Goal: Information Seeking & Learning: Learn about a topic

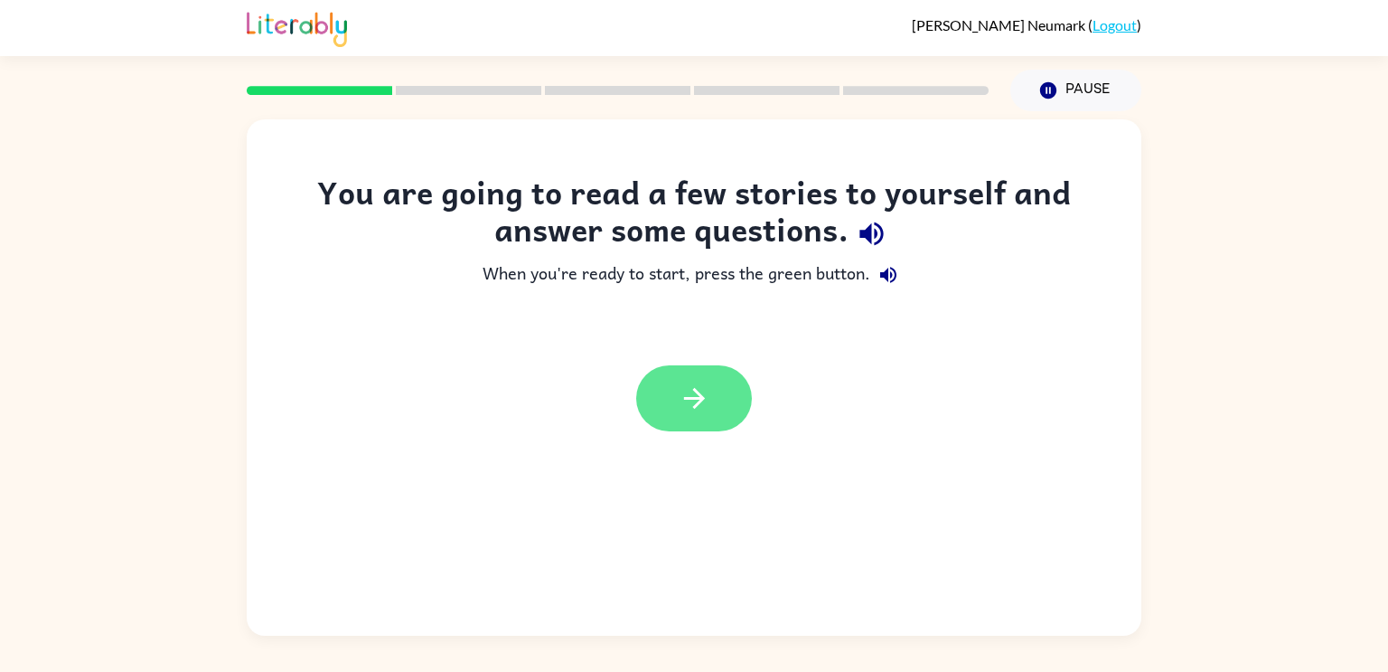
click at [691, 411] on icon "button" at bounding box center [695, 398] width 32 height 32
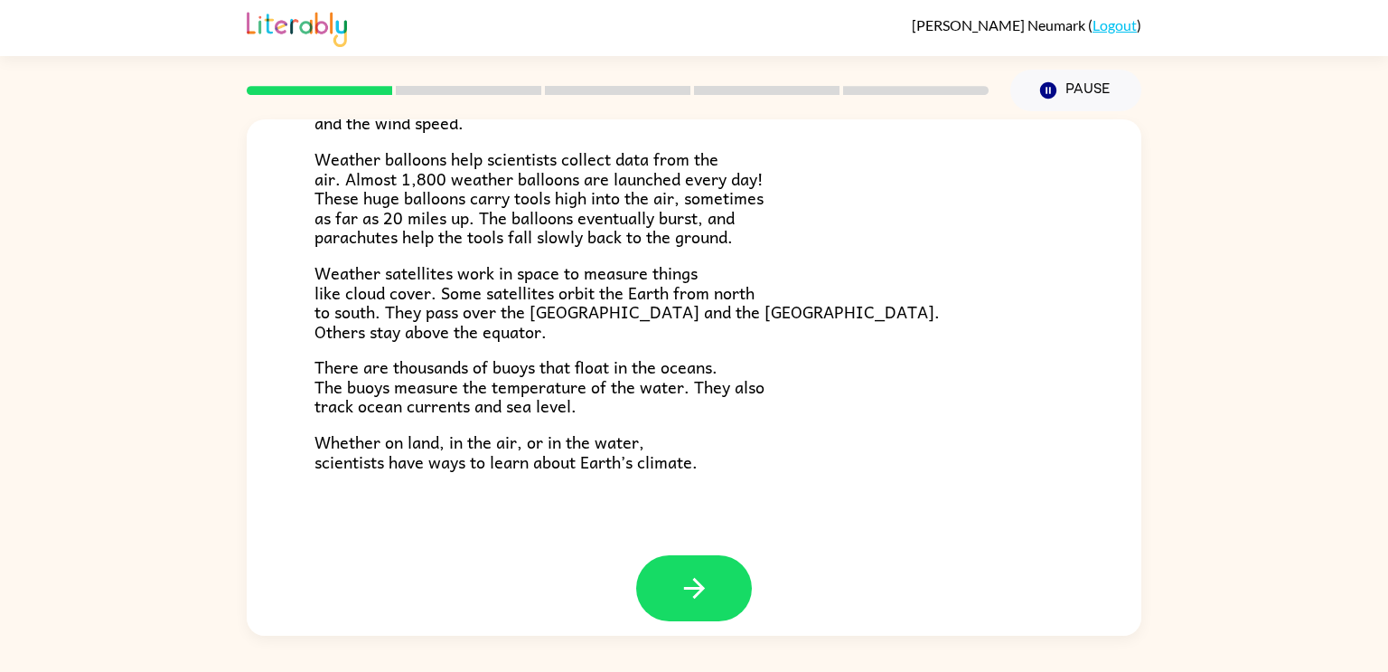
scroll to position [494, 0]
click at [700, 582] on icon "button" at bounding box center [695, 586] width 32 height 32
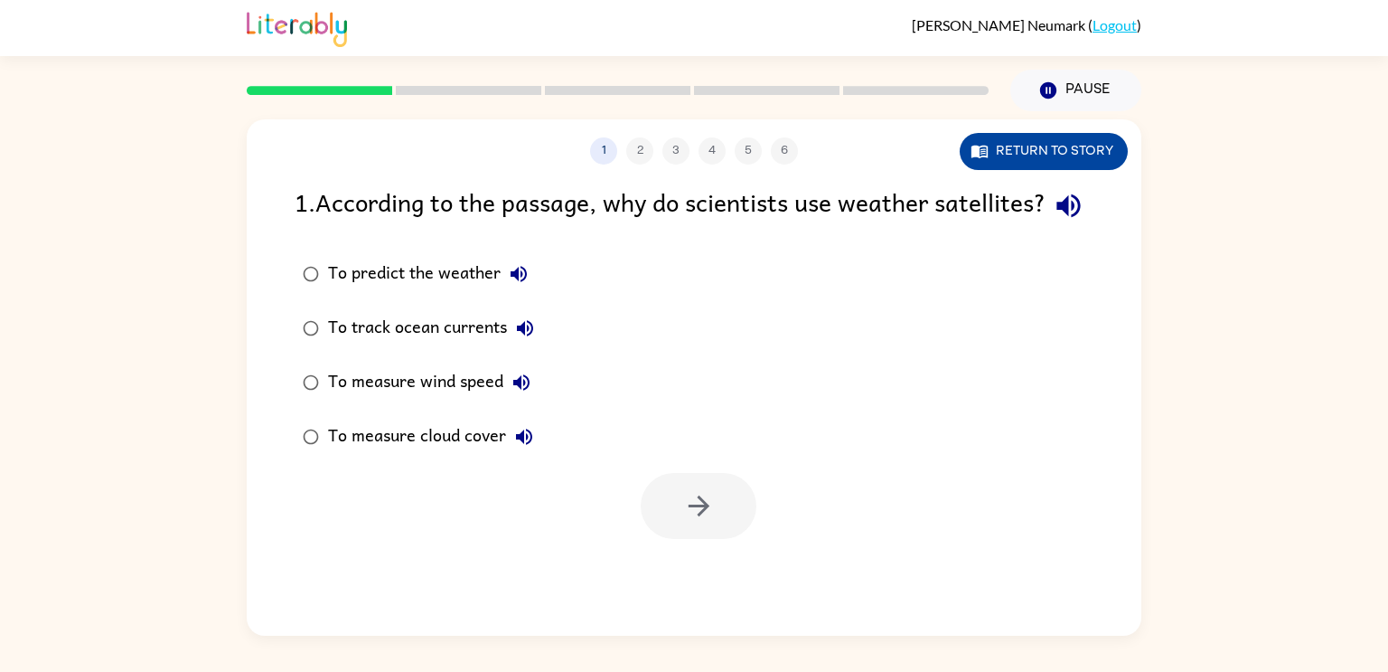
click at [1039, 138] on button "Return to story" at bounding box center [1044, 151] width 168 height 37
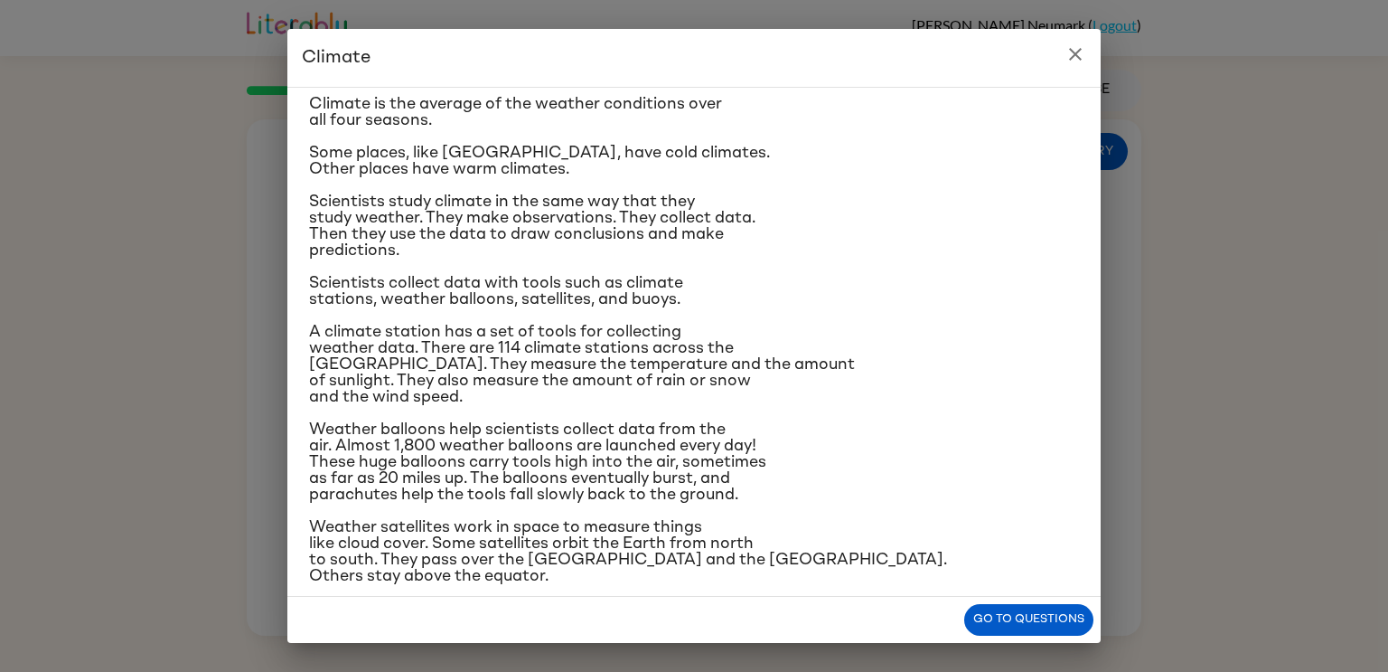
scroll to position [49, 0]
click at [1080, 58] on icon "close" at bounding box center [1075, 54] width 13 height 13
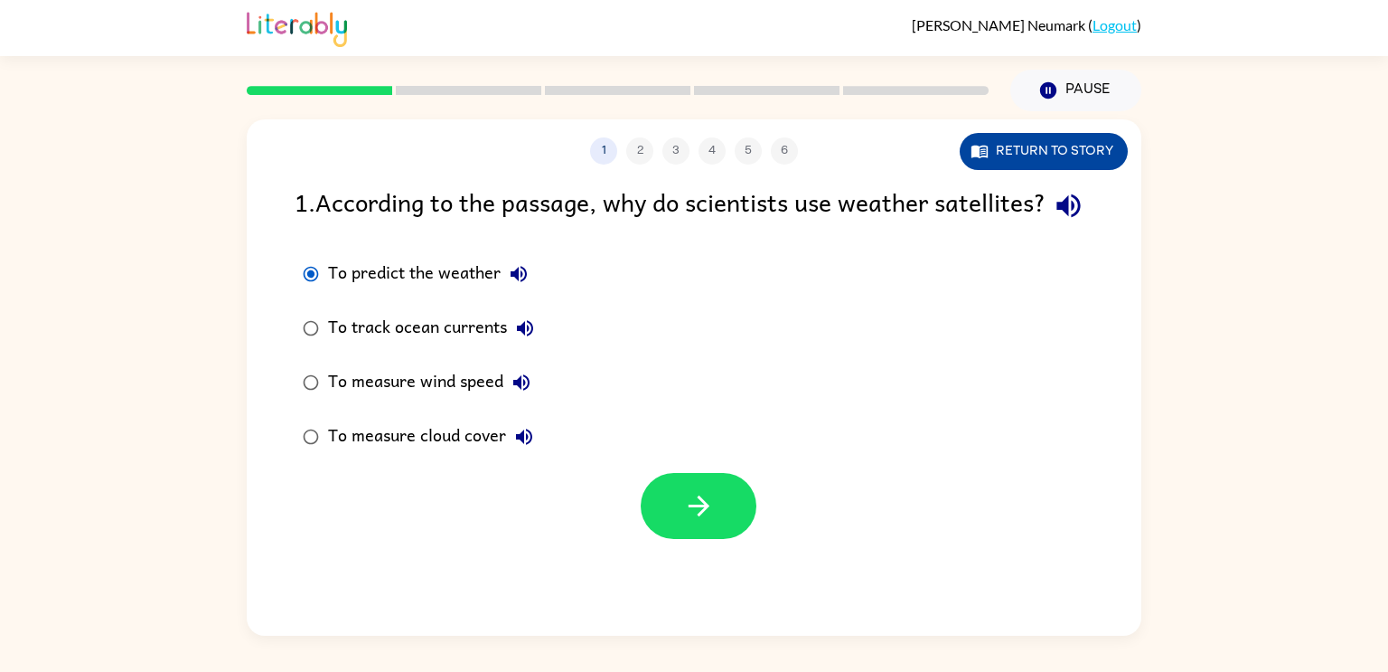
click at [1095, 152] on button "Return to story" at bounding box center [1044, 151] width 168 height 37
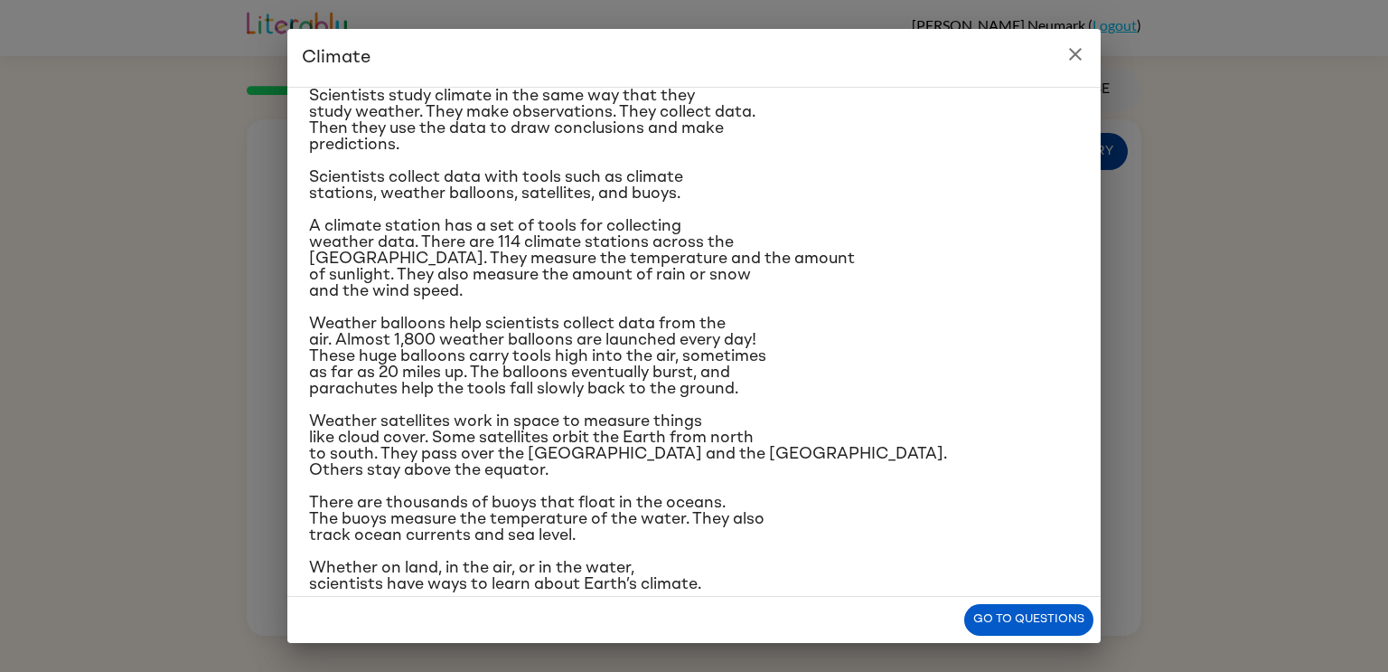
scroll to position [171, 0]
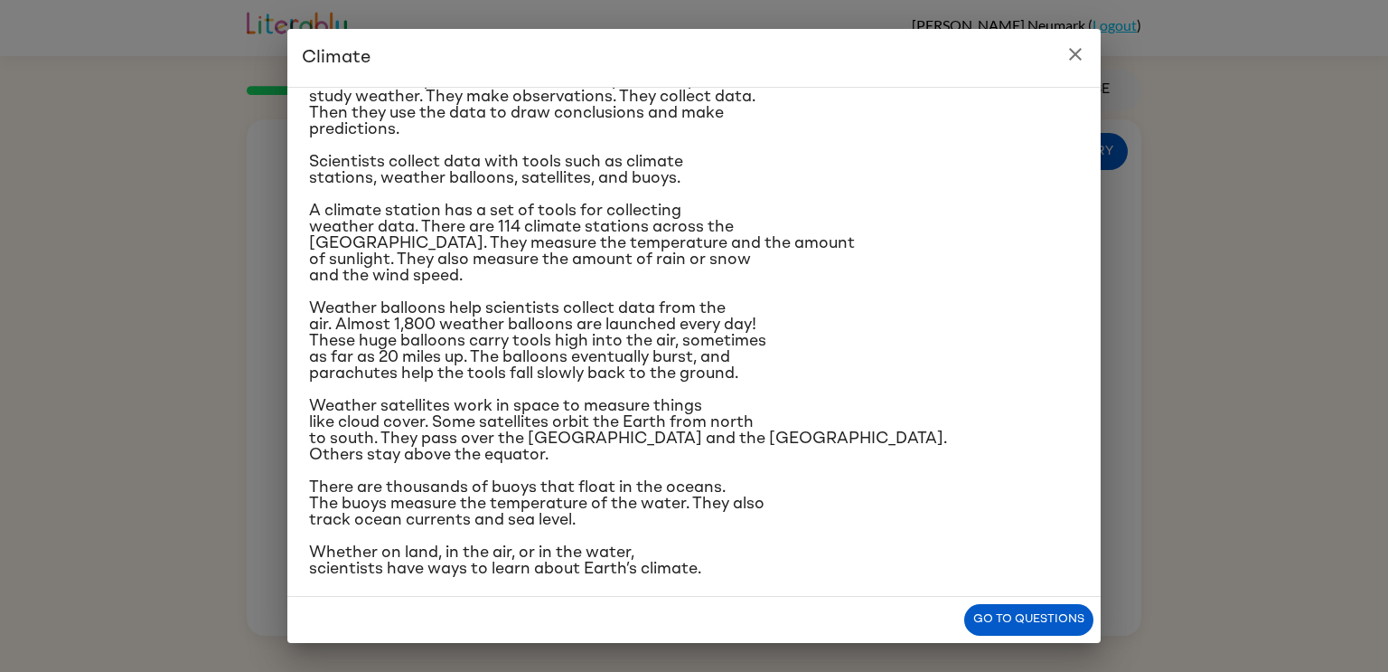
click at [1063, 47] on button "close" at bounding box center [1075, 54] width 36 height 36
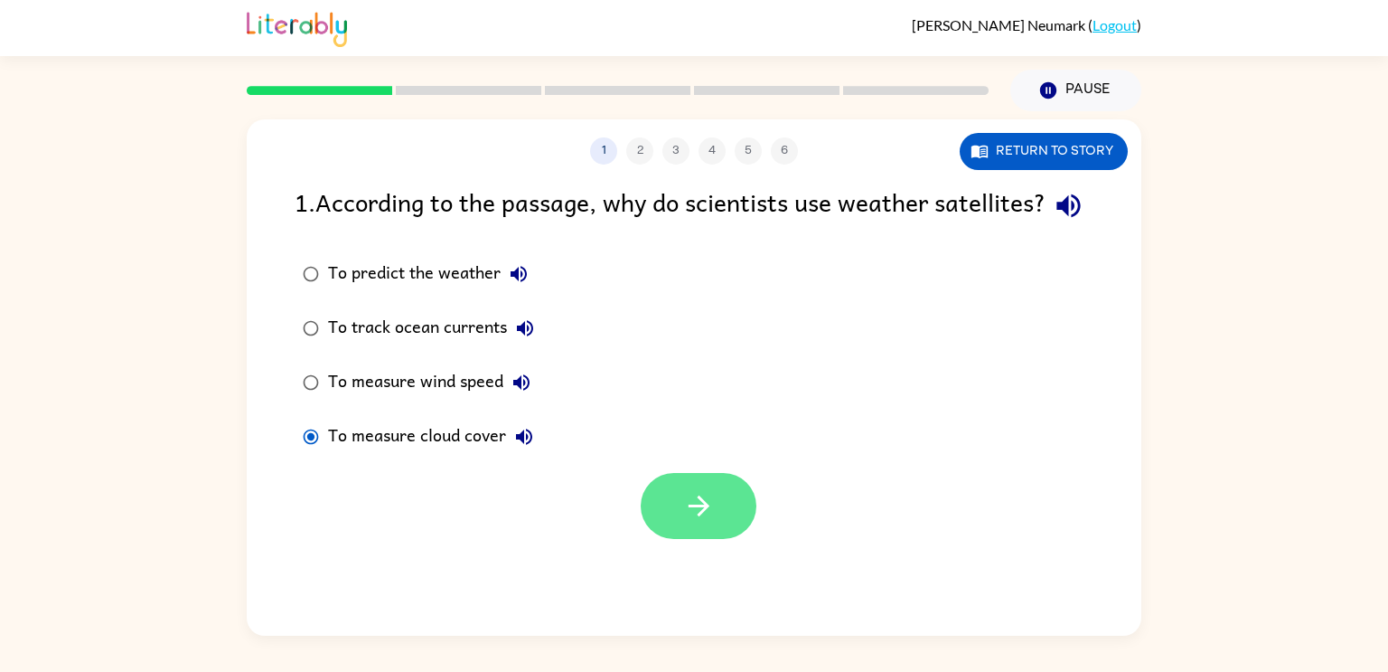
click at [700, 516] on icon "button" at bounding box center [698, 505] width 21 height 21
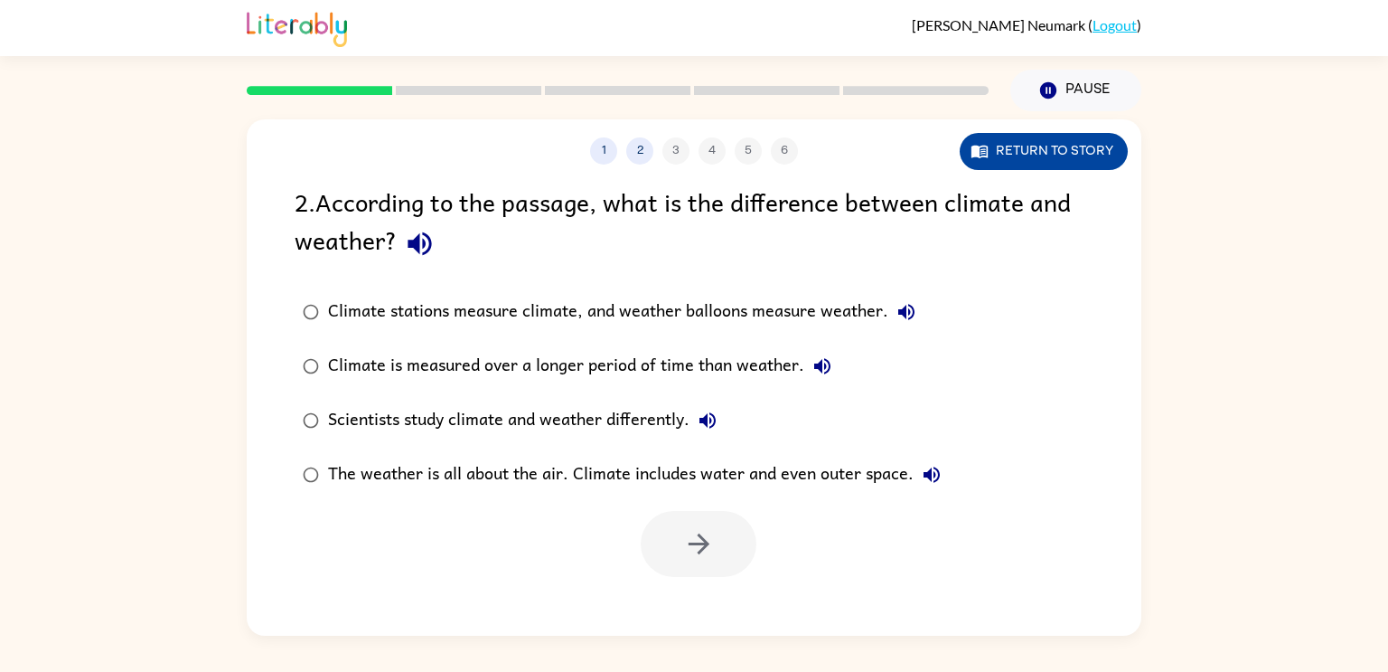
click at [1083, 163] on button "Return to story" at bounding box center [1044, 151] width 168 height 37
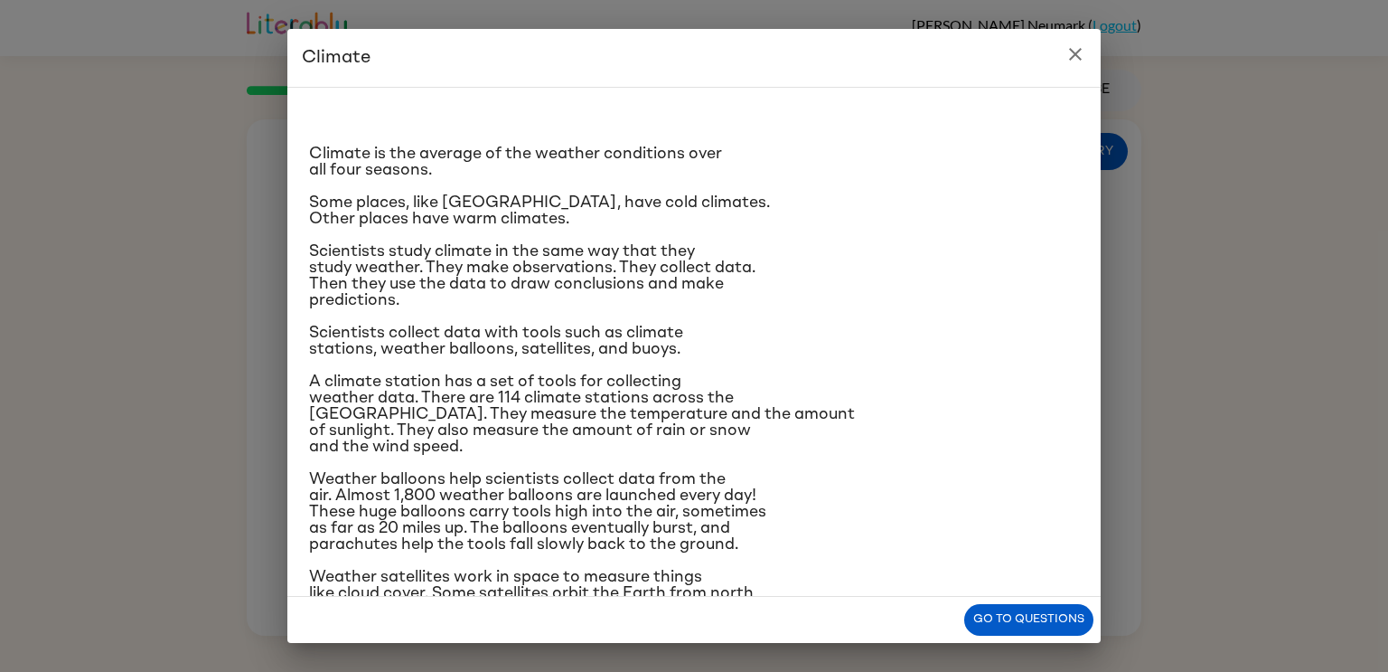
click at [1365, 286] on div "Climate Climate is the average of the weather conditions over all four seasons.…" at bounding box center [694, 336] width 1388 height 672
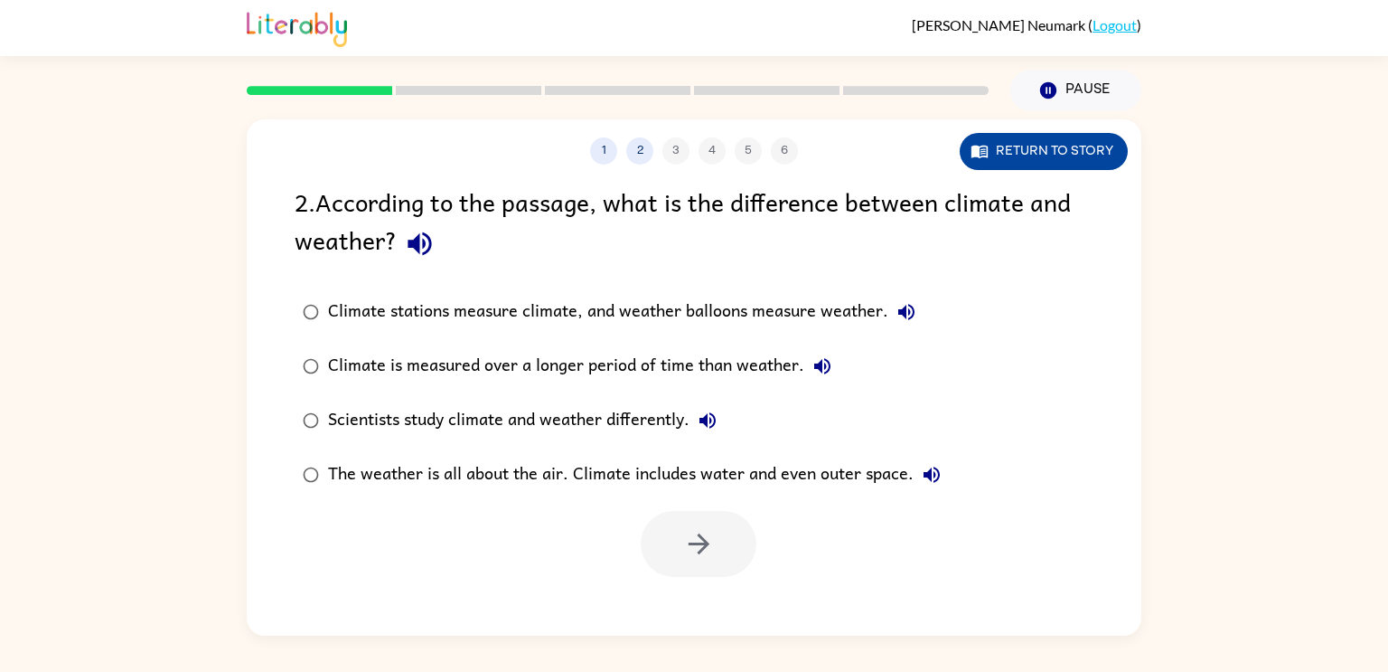
click at [1070, 152] on button "Return to story" at bounding box center [1044, 151] width 168 height 37
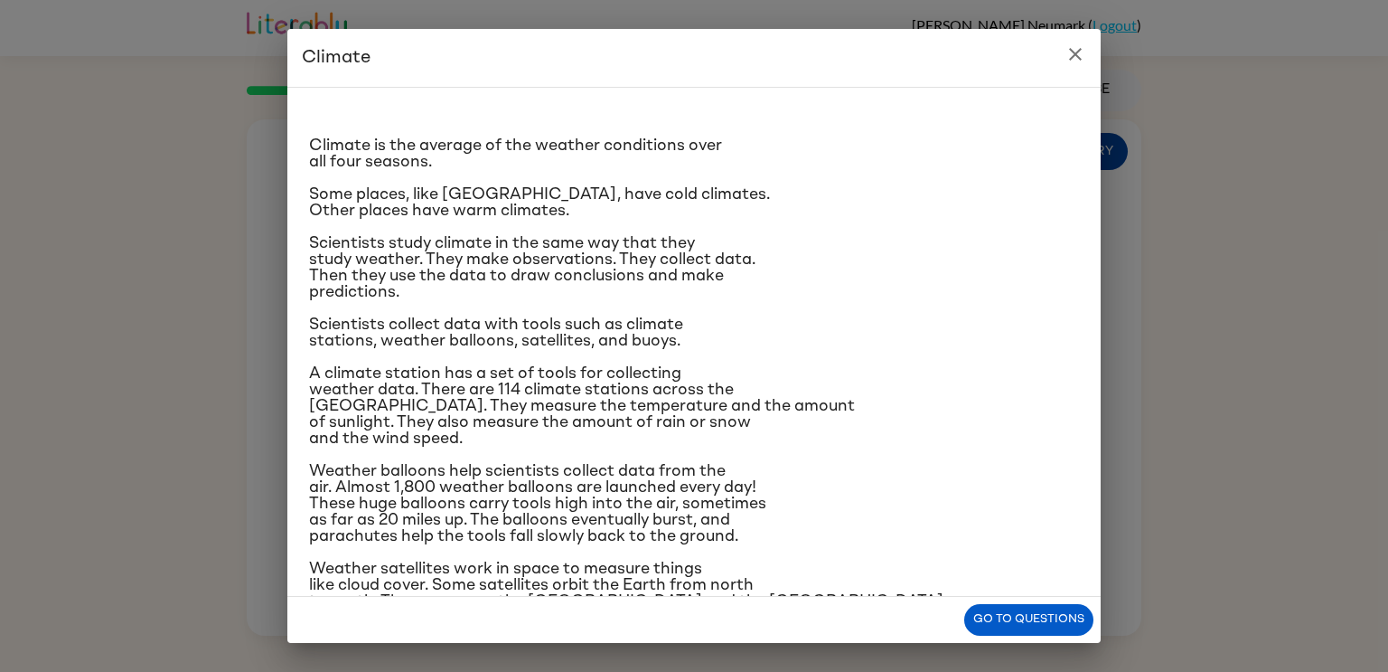
scroll to position [7, 0]
click at [1093, 63] on h2 "Climate" at bounding box center [693, 58] width 813 height 58
click at [1075, 54] on icon "close" at bounding box center [1075, 54] width 13 height 13
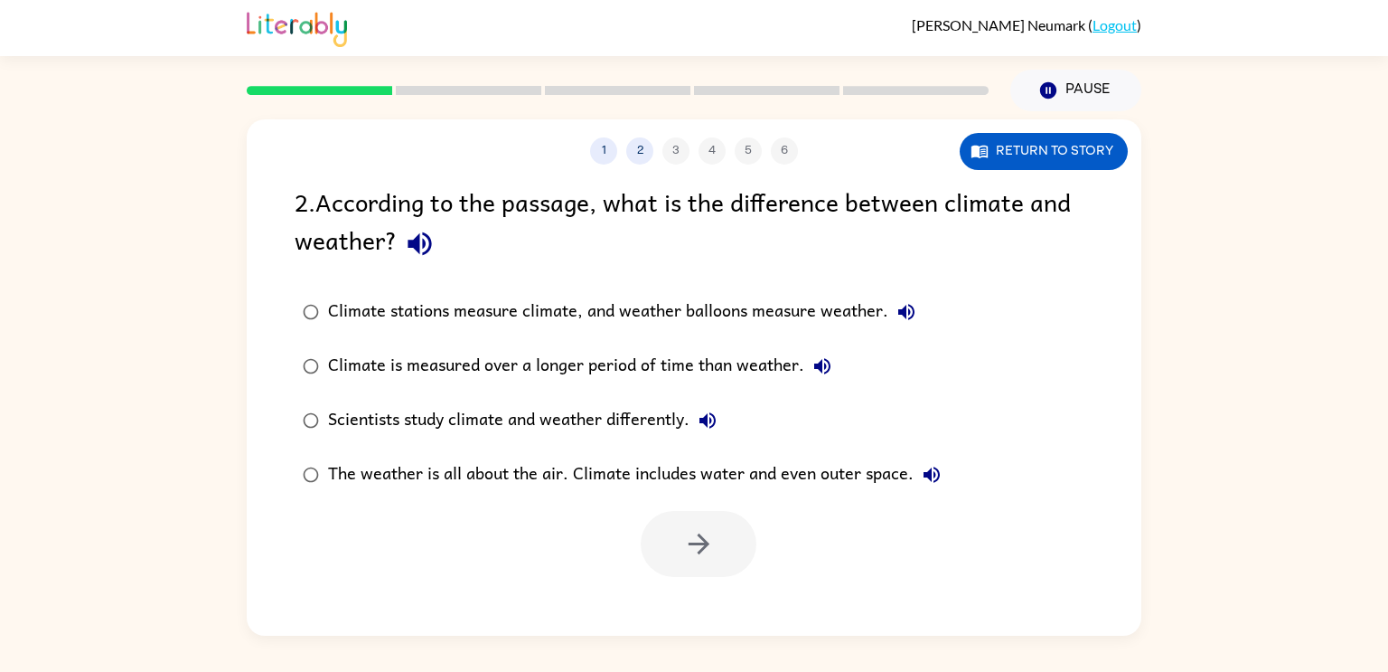
click at [0, 271] on div "1 2 3 4 5 6 Return to story 2 . According to the passage, what is the differenc…" at bounding box center [694, 373] width 1388 height 524
click at [700, 572] on button "button" at bounding box center [699, 544] width 116 height 66
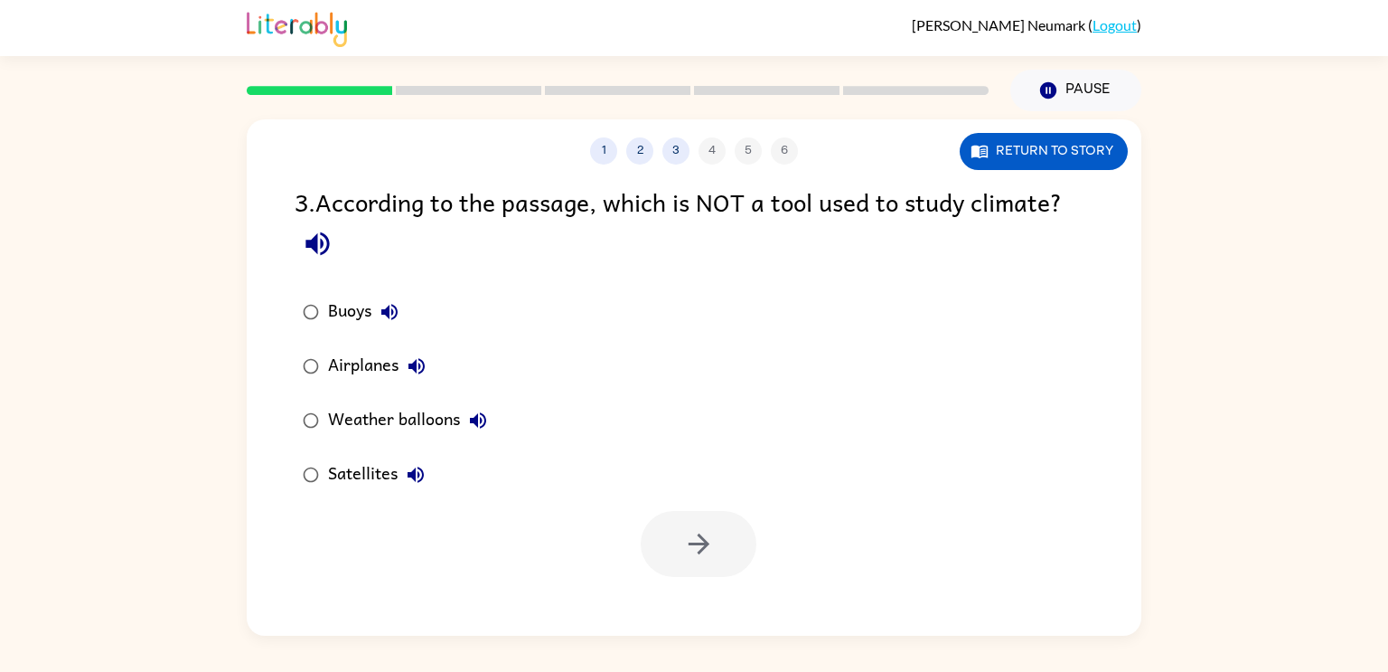
click at [0, 251] on div "1 2 3 4 5 6 Return to story 3 . According to the passage, which is NOT a tool u…" at bounding box center [694, 373] width 1388 height 524
click at [706, 552] on icon "button" at bounding box center [699, 544] width 32 height 32
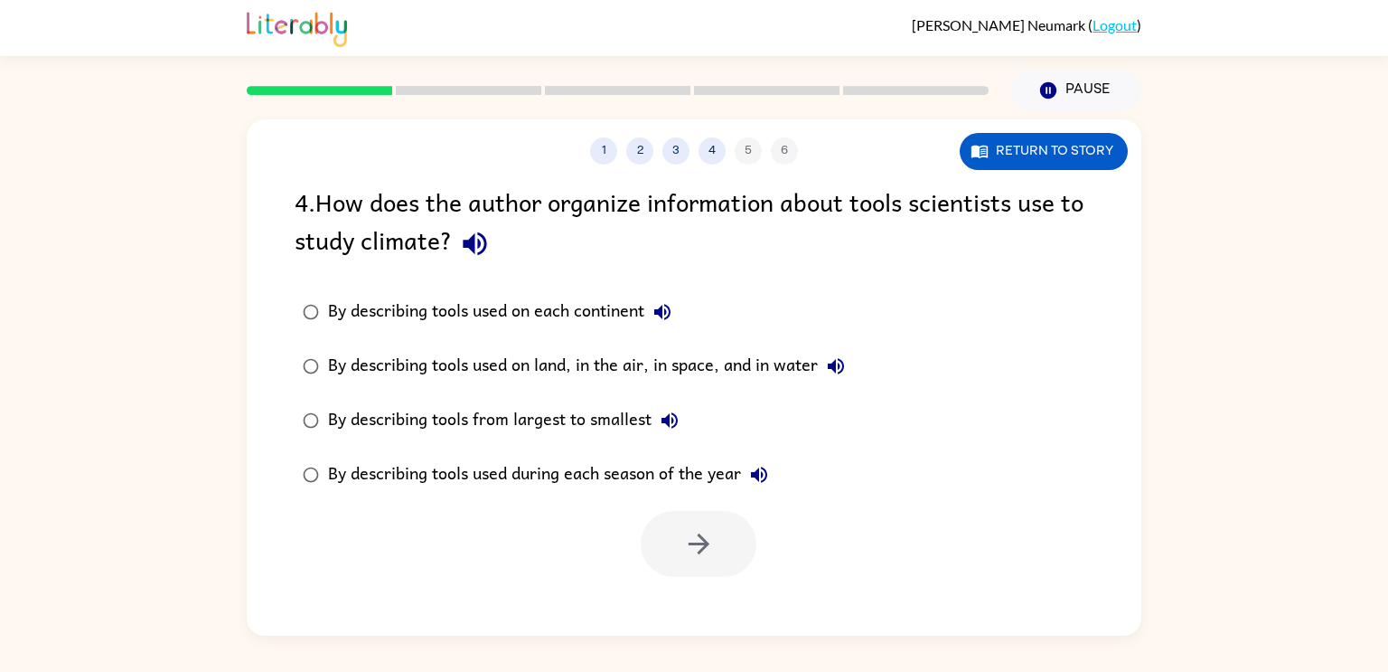
click at [333, 382] on div "By describing tools used on land, in the air, in space, and in water" at bounding box center [591, 366] width 526 height 36
click at [727, 542] on button "button" at bounding box center [699, 544] width 116 height 66
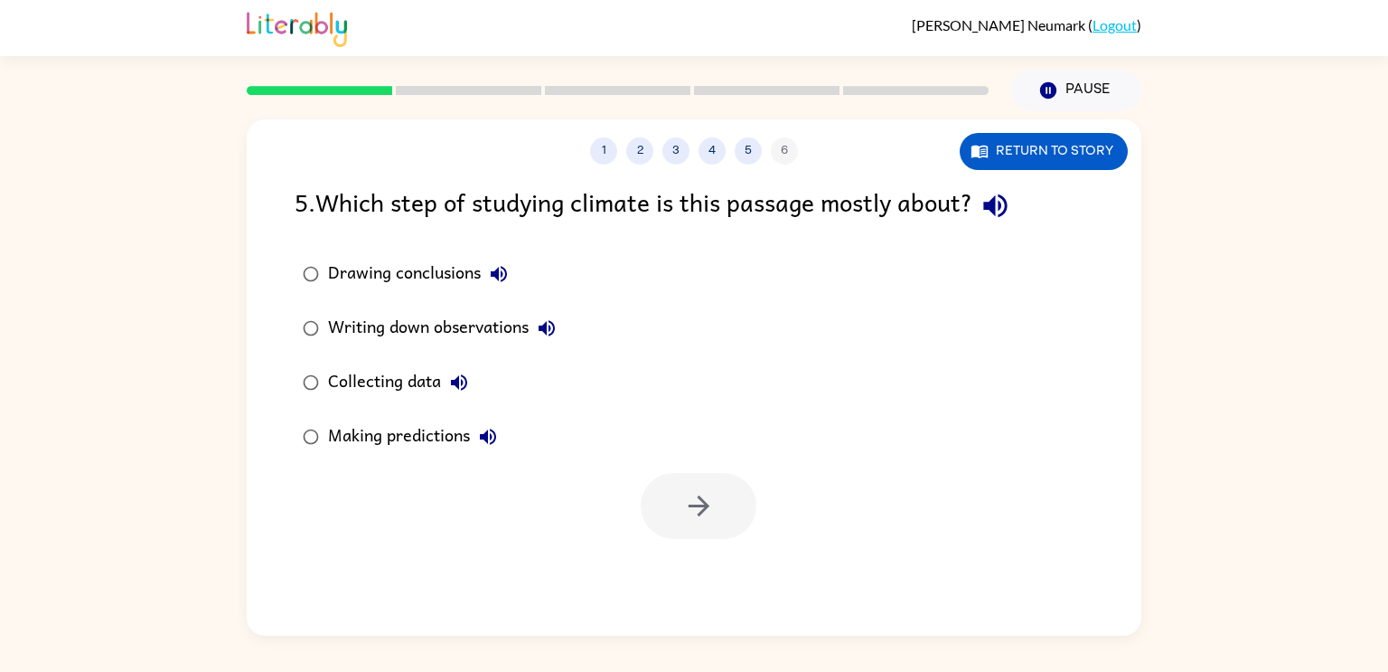
click at [397, 381] on div "Collecting data" at bounding box center [402, 382] width 149 height 36
click at [733, 518] on button "button" at bounding box center [699, 506] width 116 height 66
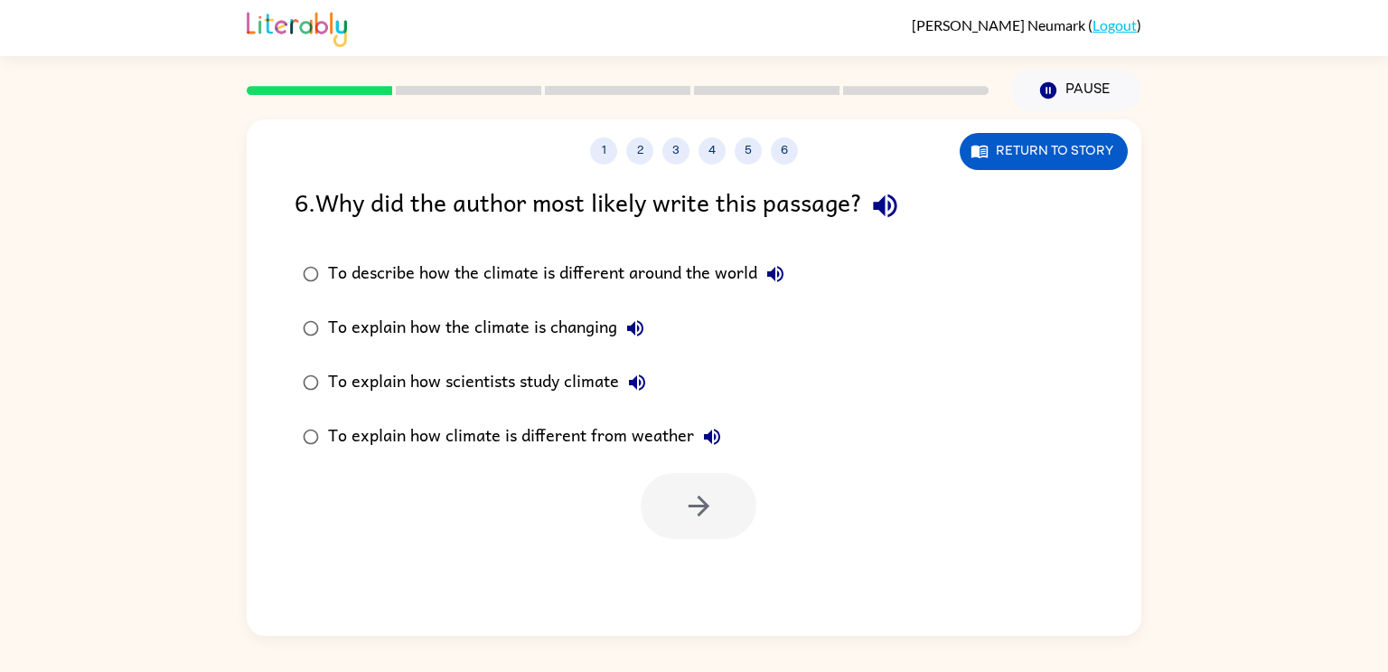
click at [364, 398] on div "To explain how scientists study climate" at bounding box center [491, 382] width 327 height 36
click at [718, 513] on button "button" at bounding box center [699, 506] width 116 height 66
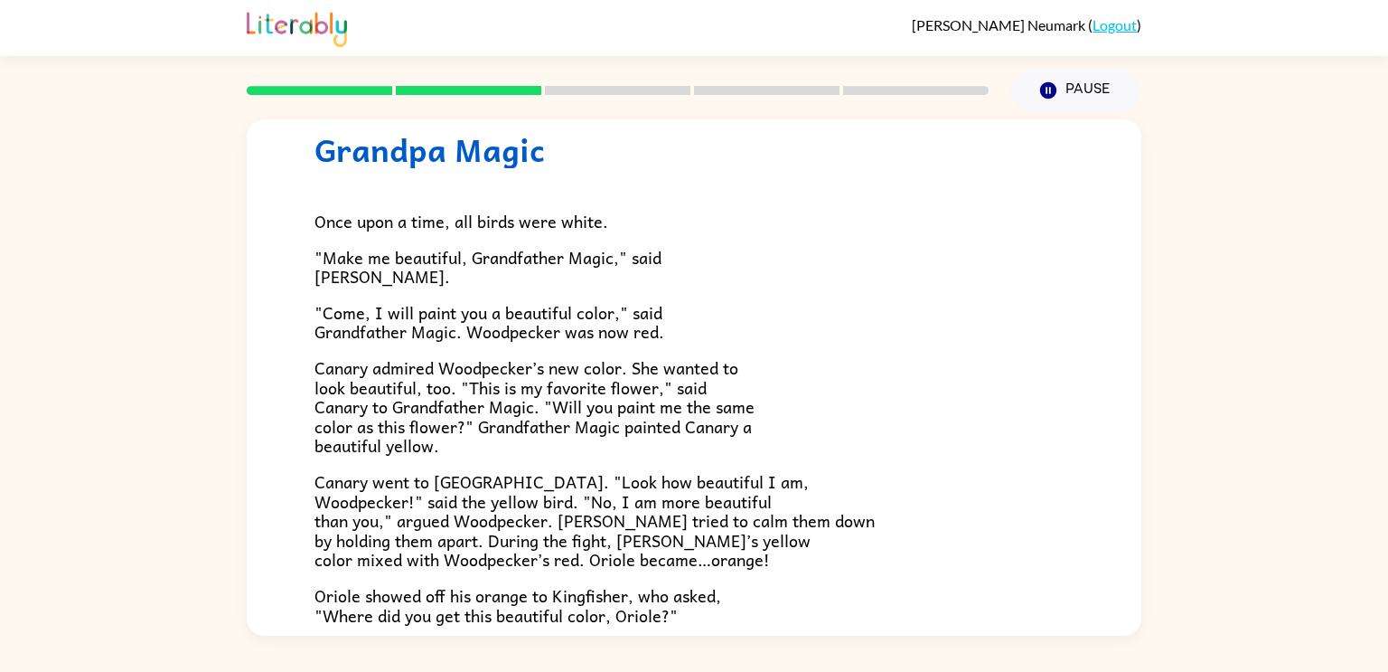
scroll to position [58, 0]
click at [297, 396] on div "Grandpa Magic Once upon a time, all birds were white. "Make me beautiful, Grand…" at bounding box center [694, 505] width 895 height 889
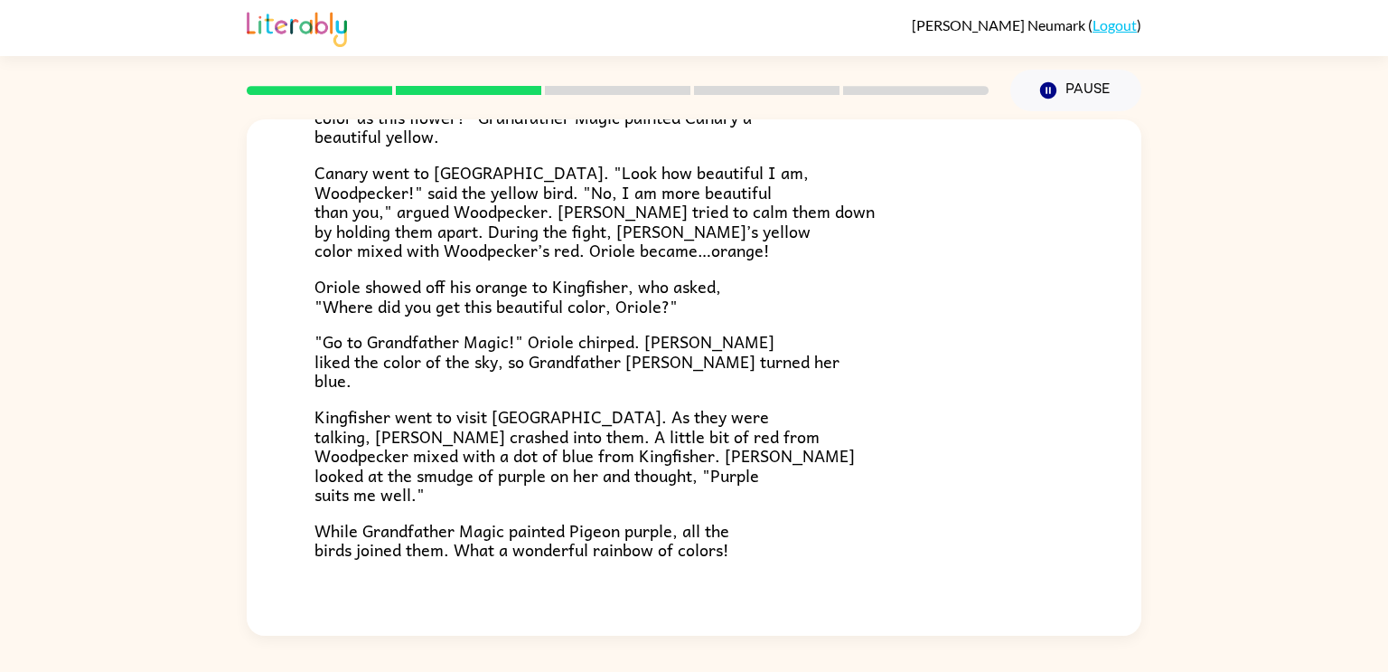
scroll to position [401, 0]
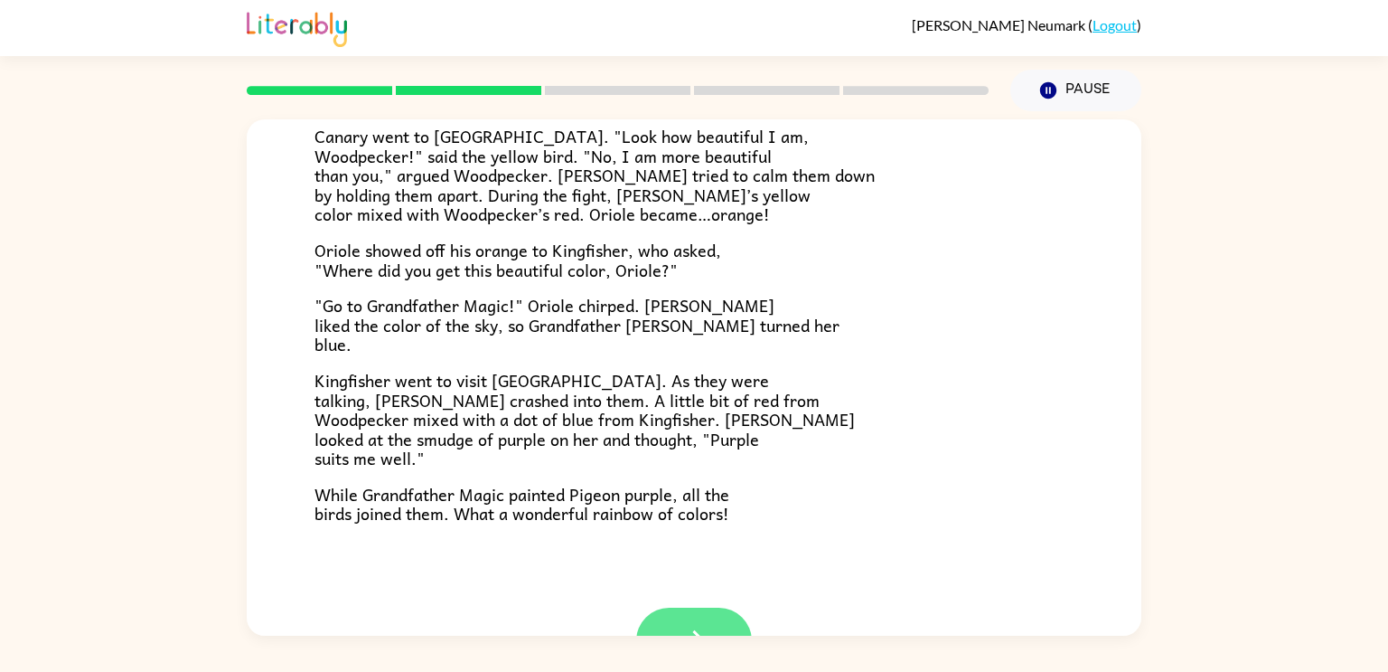
click at [694, 617] on button "button" at bounding box center [694, 640] width 116 height 66
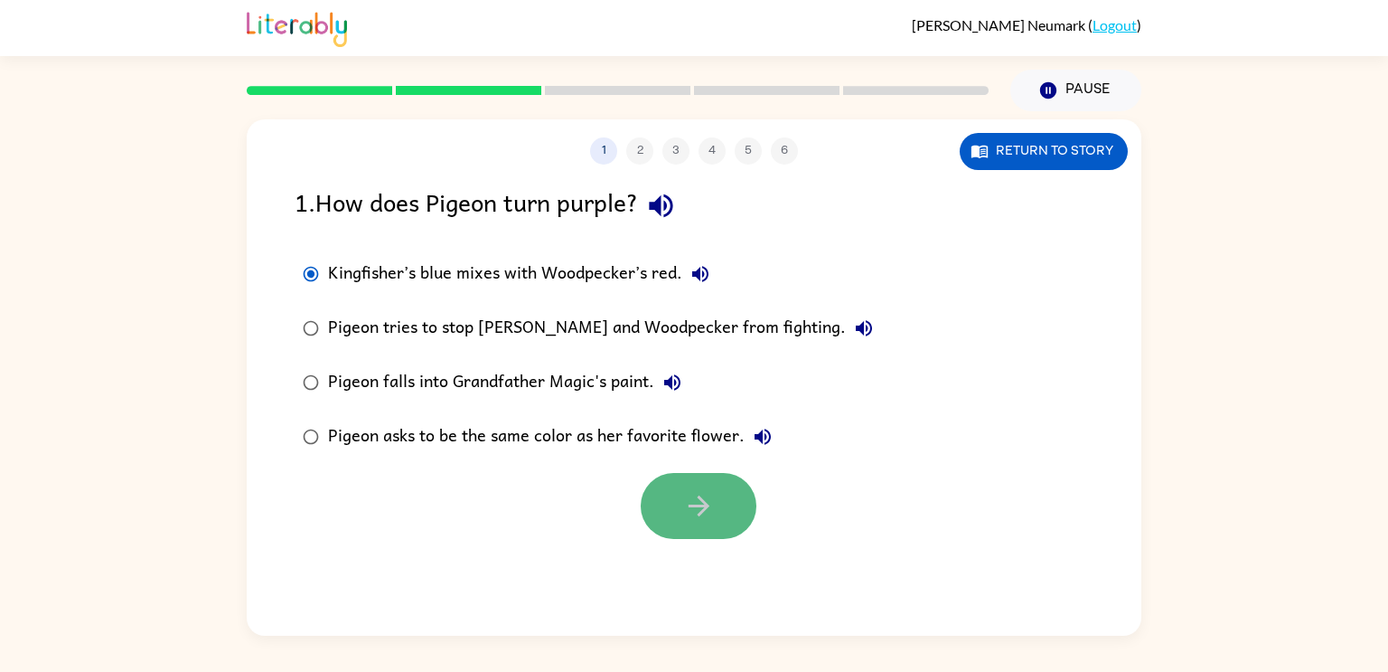
click at [703, 509] on icon "button" at bounding box center [699, 506] width 32 height 32
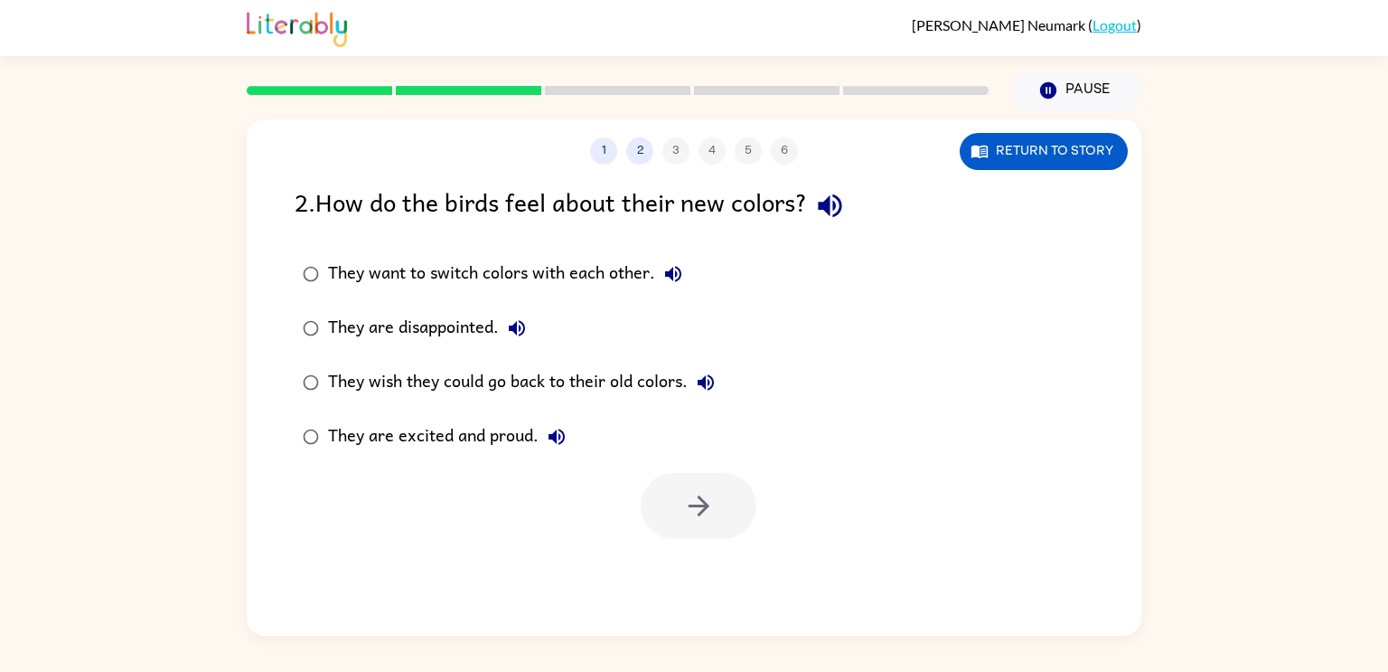
click at [410, 446] on div "They are excited and proud." at bounding box center [451, 436] width 247 height 36
click at [664, 505] on button "button" at bounding box center [699, 506] width 116 height 66
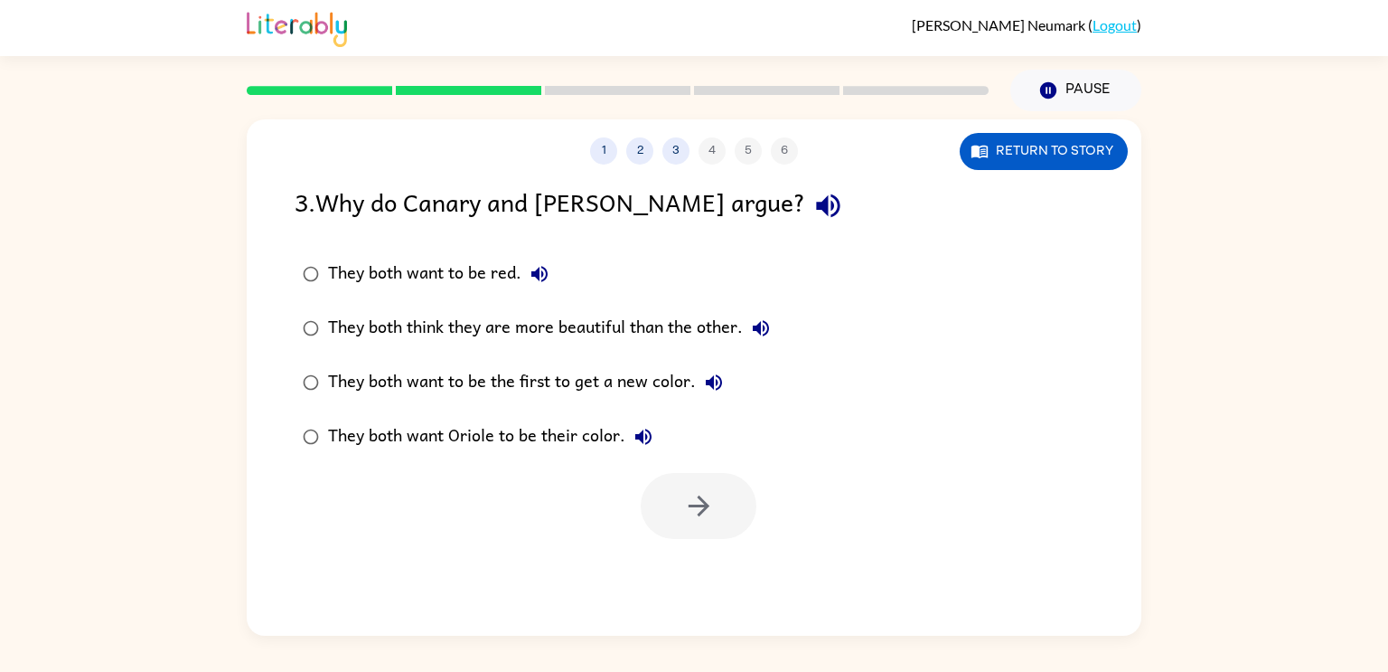
click at [603, 317] on div "They both think they are more beautiful than the other." at bounding box center [553, 328] width 451 height 36
click at [720, 509] on button "button" at bounding box center [699, 506] width 116 height 66
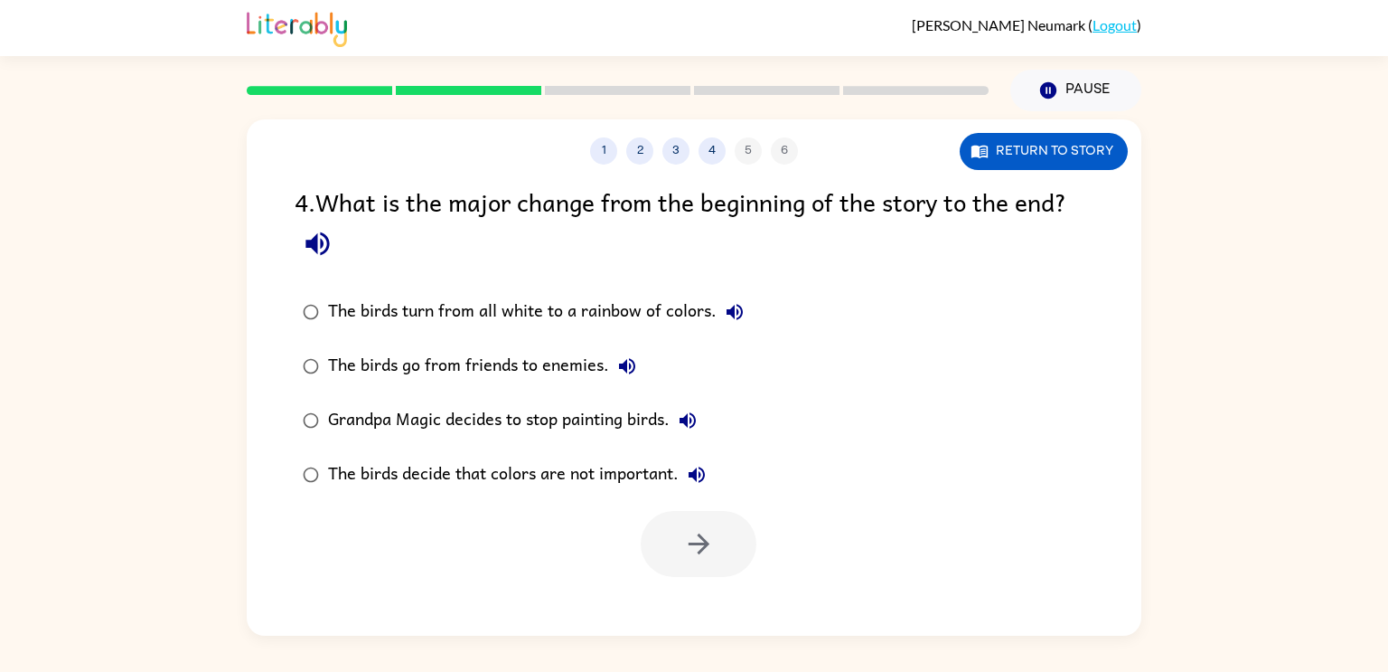
click at [564, 328] on div "The birds turn from all white to a rainbow of colors." at bounding box center [540, 312] width 425 height 36
click at [702, 568] on button "button" at bounding box center [699, 544] width 116 height 66
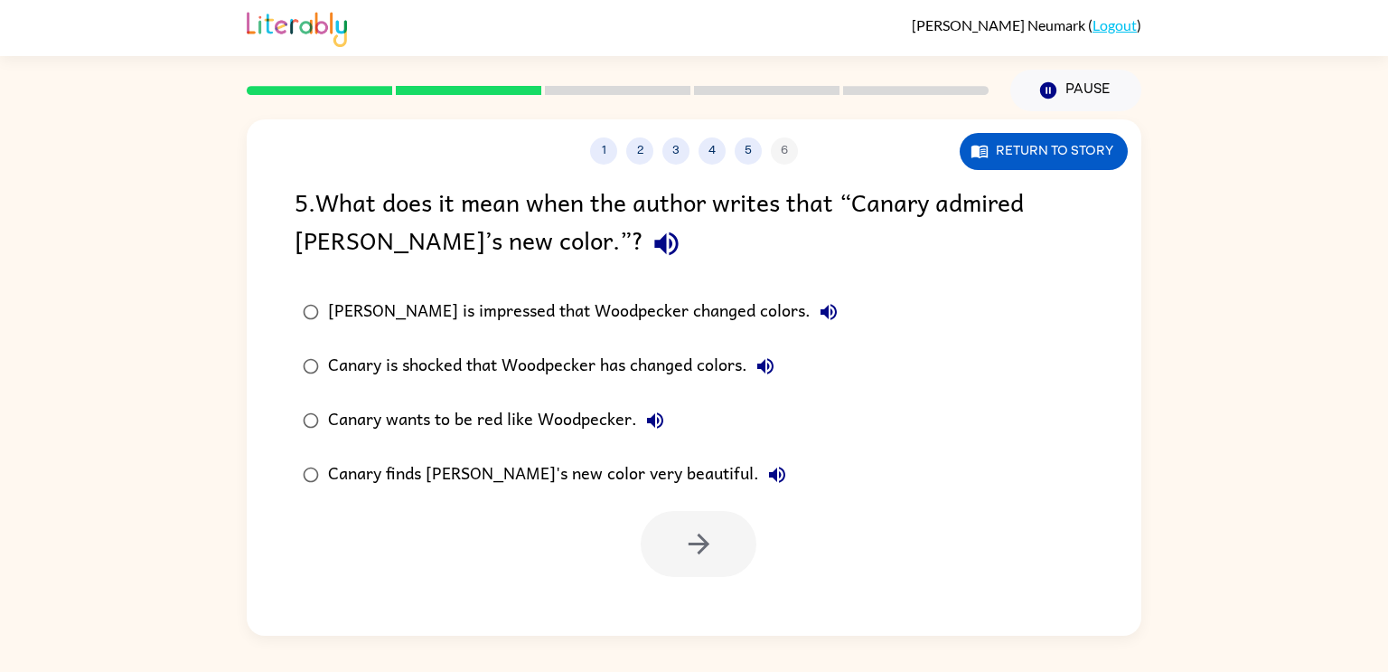
click at [554, 473] on div "Canary finds [PERSON_NAME]'s new color very beautiful." at bounding box center [561, 474] width 467 height 36
click at [705, 559] on icon "button" at bounding box center [699, 544] width 32 height 32
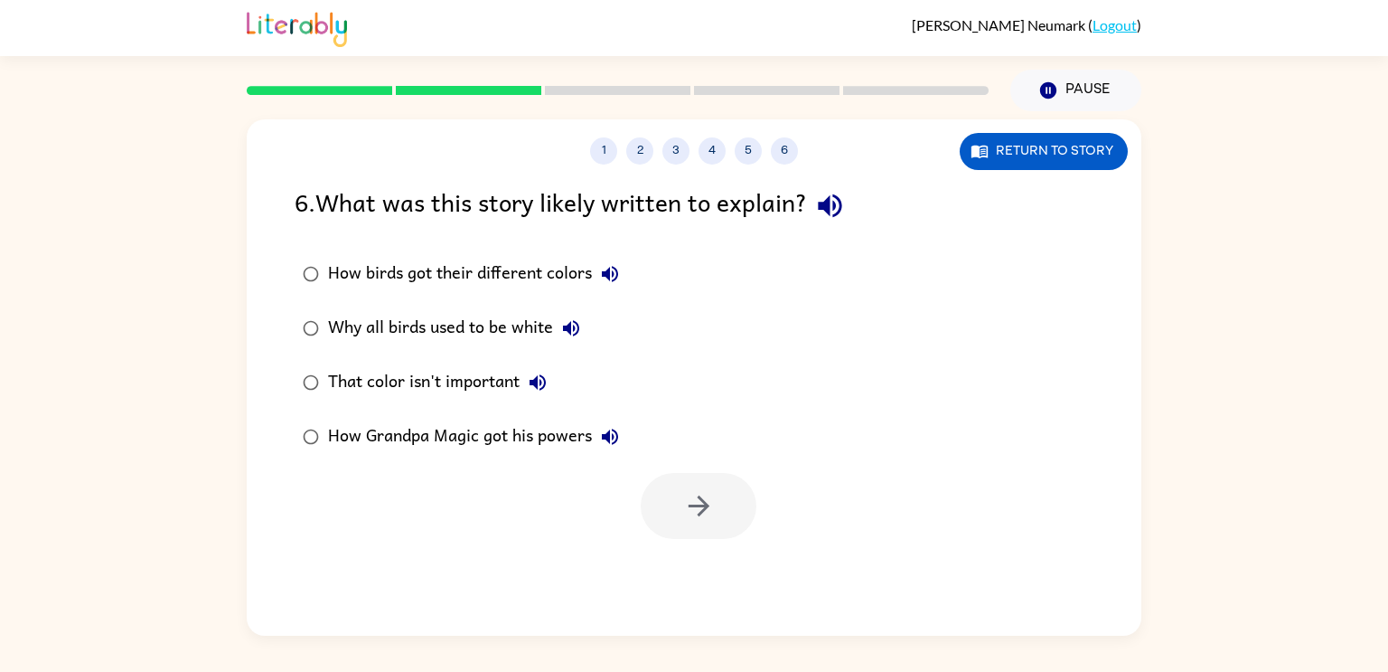
click at [507, 278] on div "How birds got their different colors" at bounding box center [478, 274] width 300 height 36
click at [680, 491] on button "button" at bounding box center [699, 506] width 116 height 66
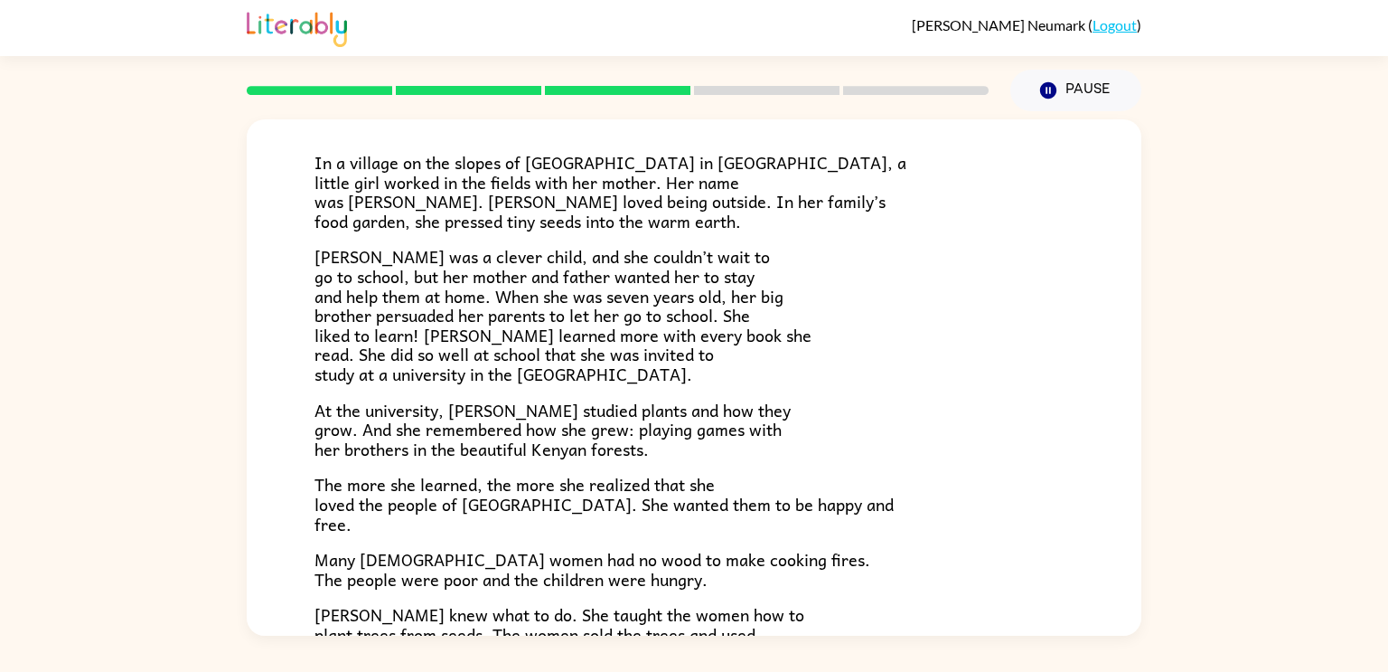
scroll to position [152, 0]
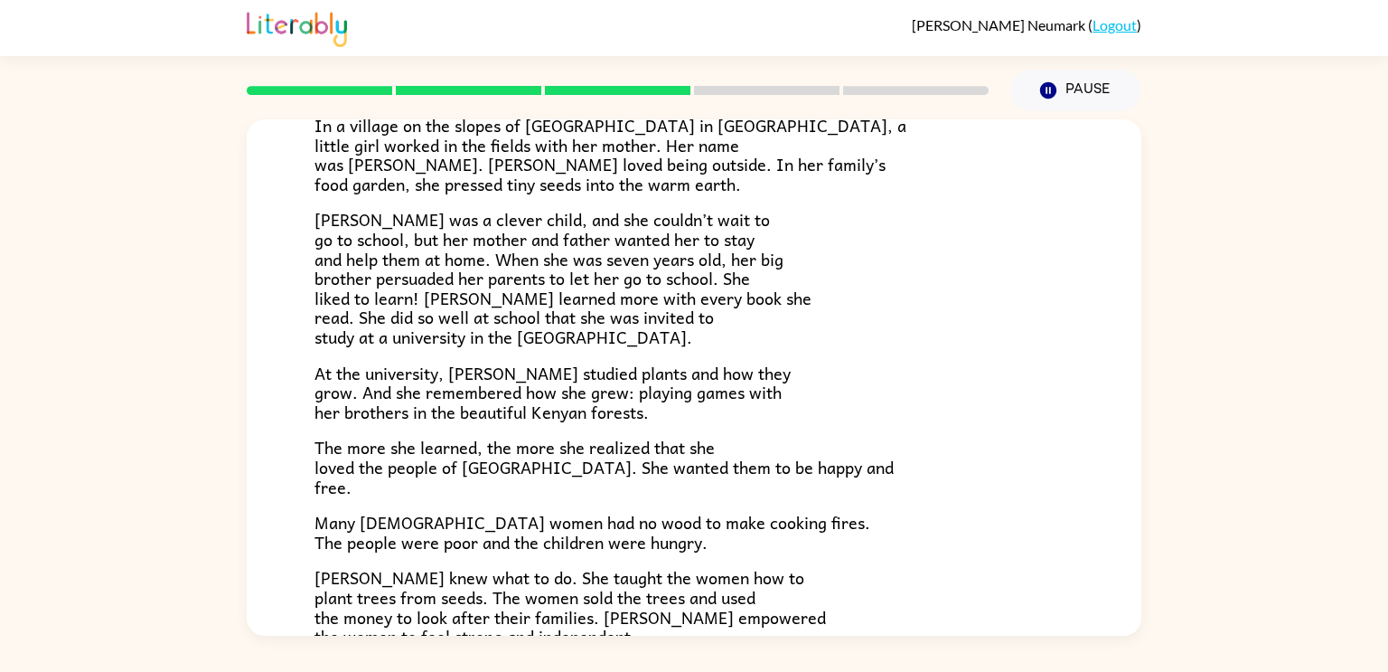
click at [451, 421] on span "At the university, [PERSON_NAME] studied plants and how they grow. And she reme…" at bounding box center [553, 392] width 476 height 65
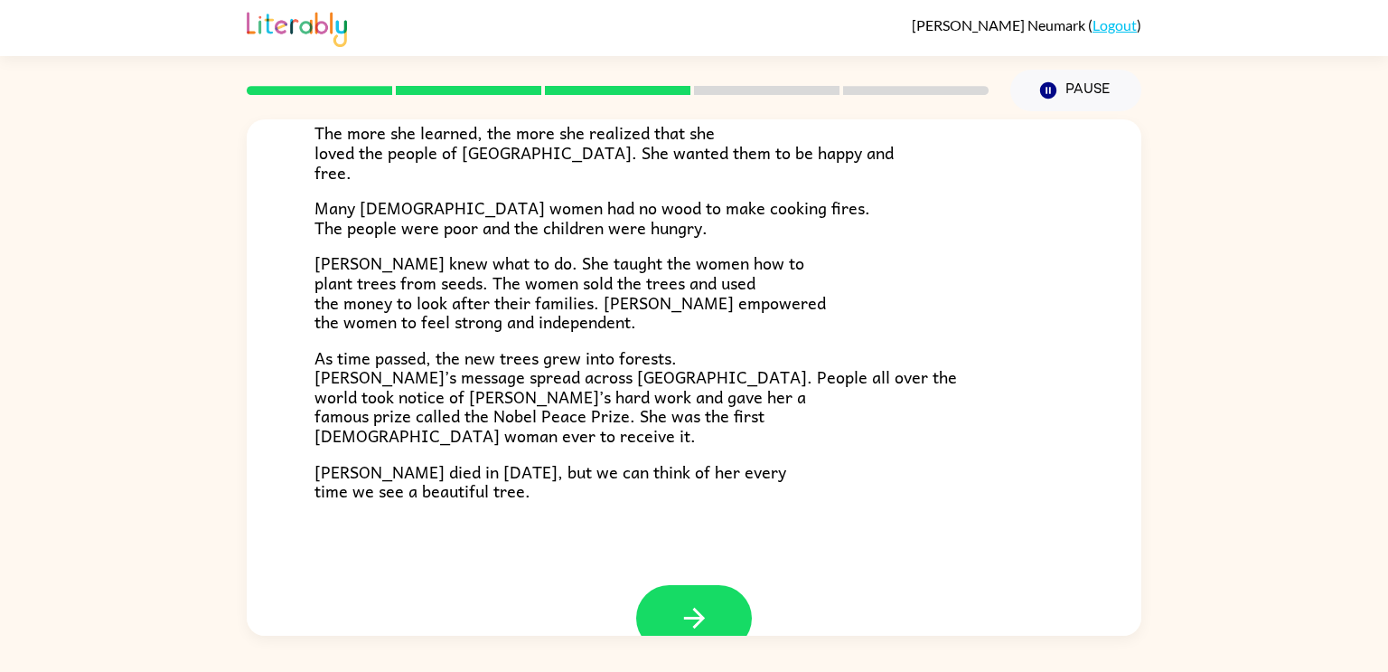
scroll to position [452, 0]
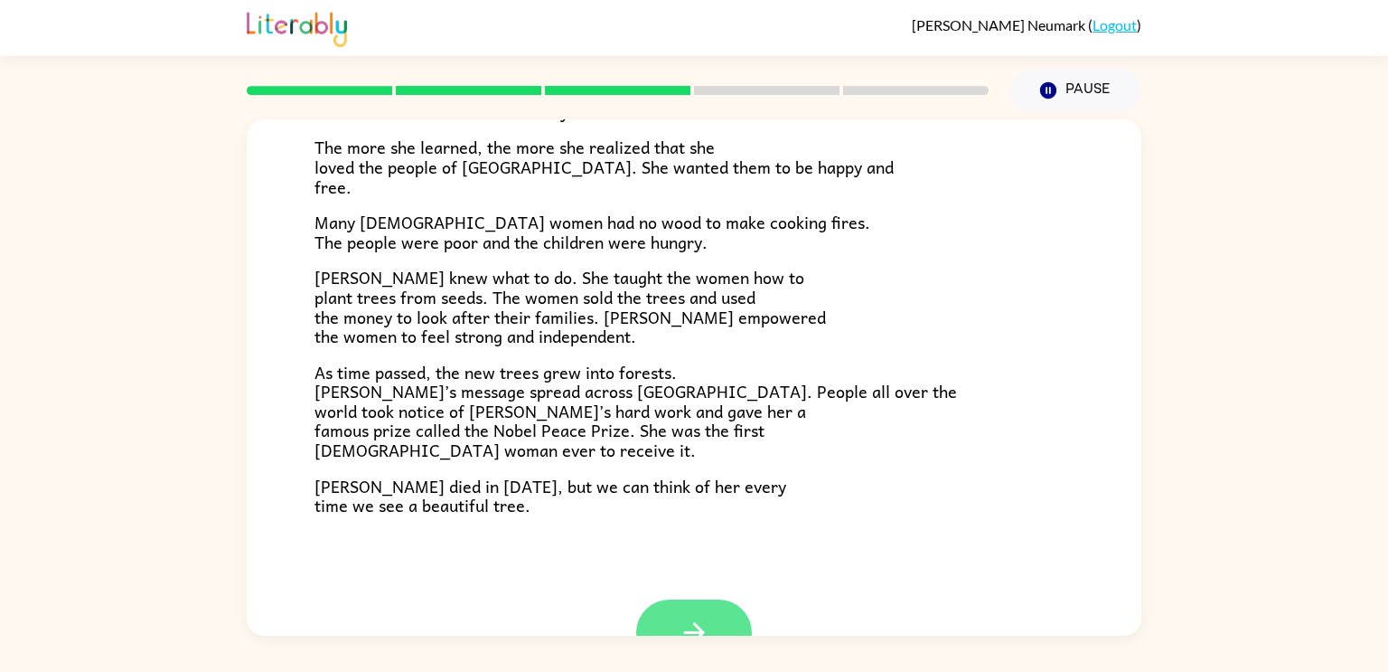
click at [658, 625] on button "button" at bounding box center [694, 632] width 116 height 66
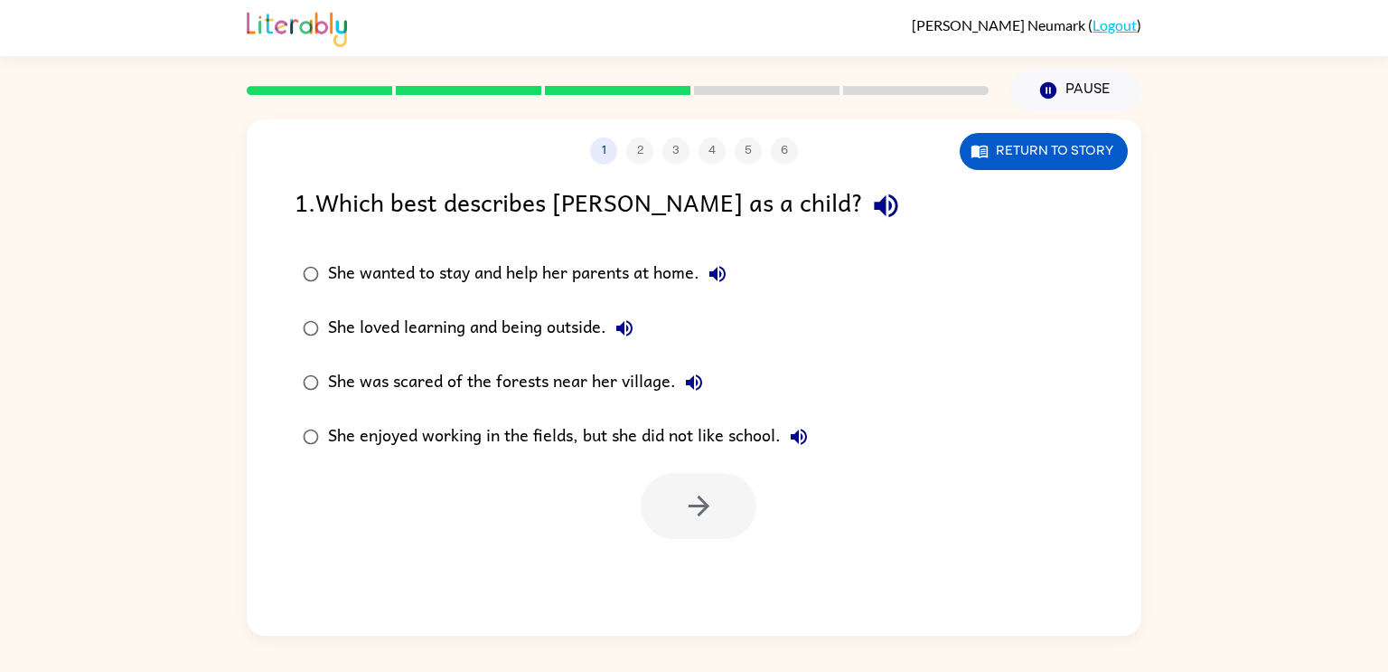
click at [550, 327] on div "She loved learning and being outside." at bounding box center [485, 328] width 315 height 36
click at [693, 511] on icon "button" at bounding box center [699, 506] width 32 height 32
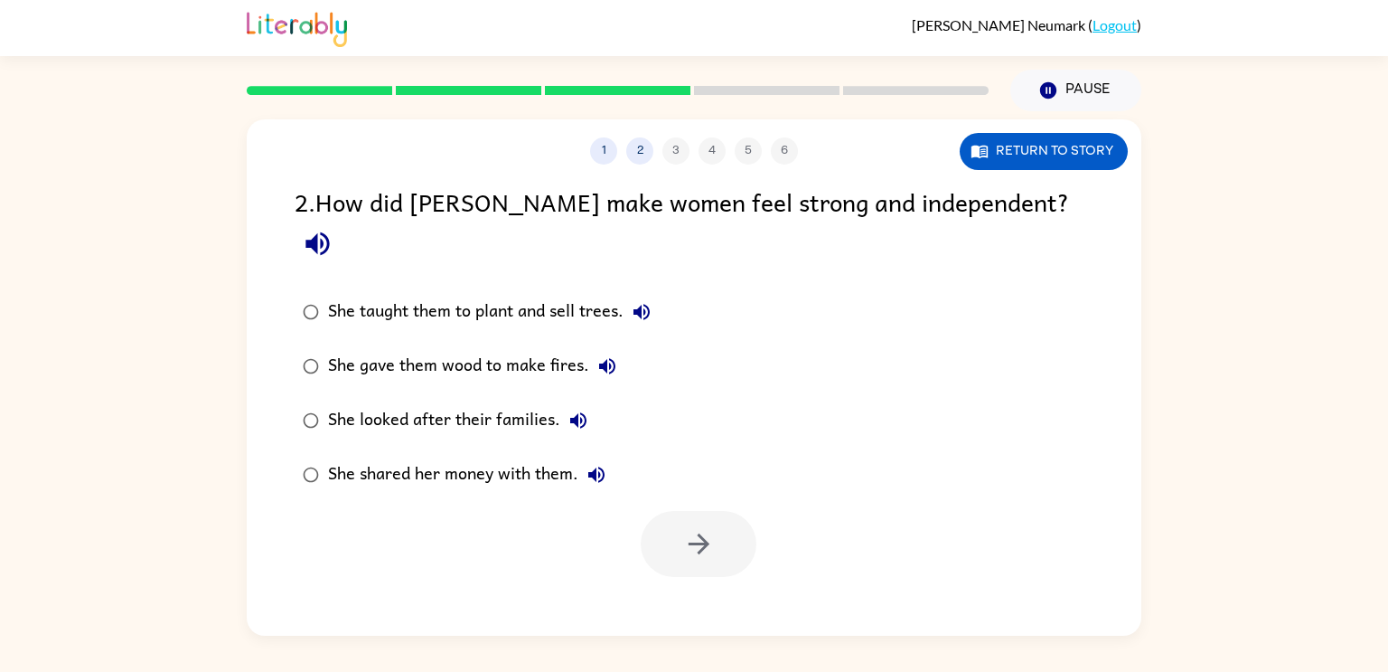
click at [562, 294] on div "She taught them to plant and sell trees." at bounding box center [494, 312] width 332 height 36
click at [707, 528] on icon "button" at bounding box center [699, 544] width 32 height 32
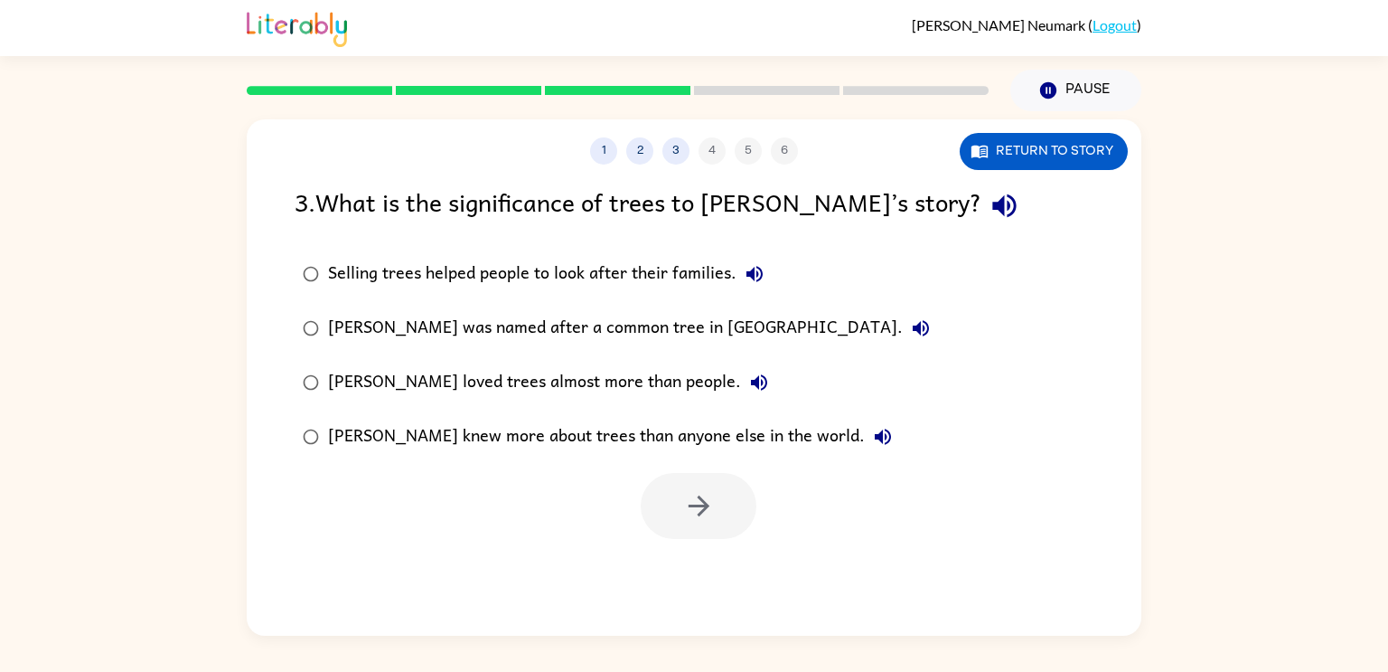
click at [631, 276] on div "Selling trees helped people to look after their families." at bounding box center [550, 274] width 445 height 36
click at [716, 505] on button "button" at bounding box center [699, 506] width 116 height 66
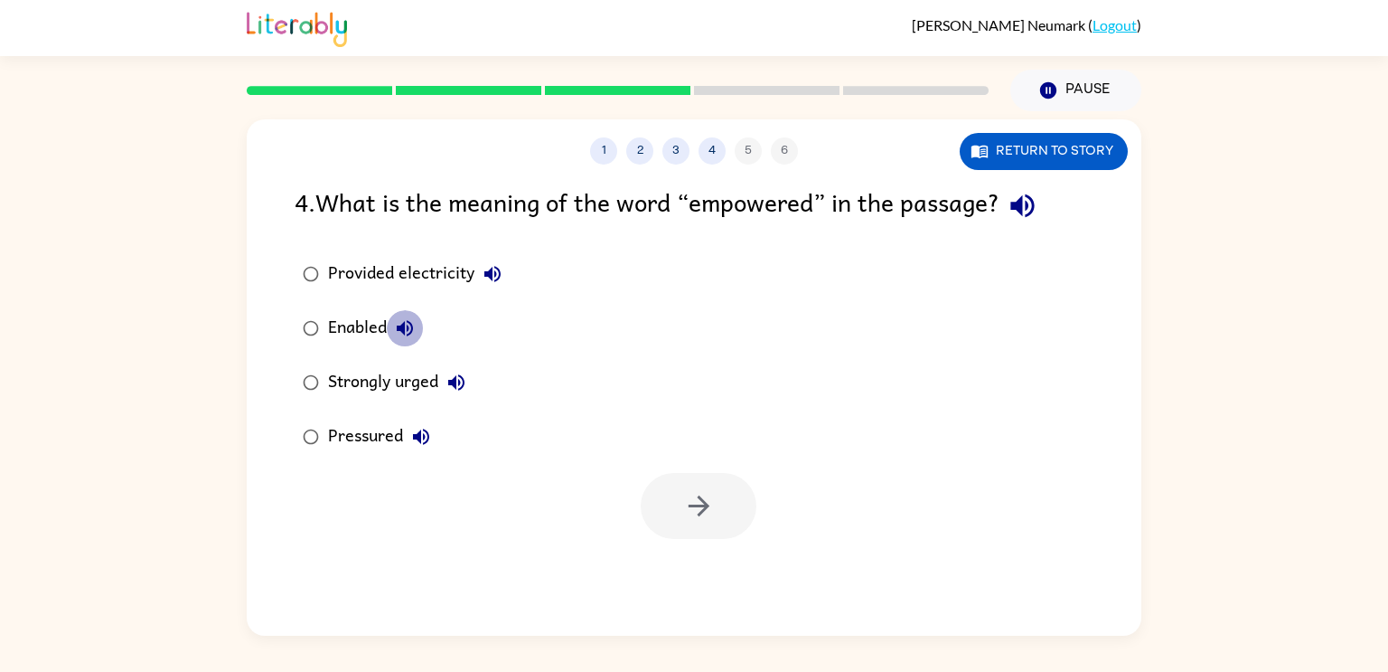
click at [413, 334] on icon "button" at bounding box center [405, 328] width 22 height 22
click at [403, 387] on div "Strongly urged" at bounding box center [401, 382] width 146 height 36
click at [704, 506] on icon "button" at bounding box center [698, 505] width 21 height 21
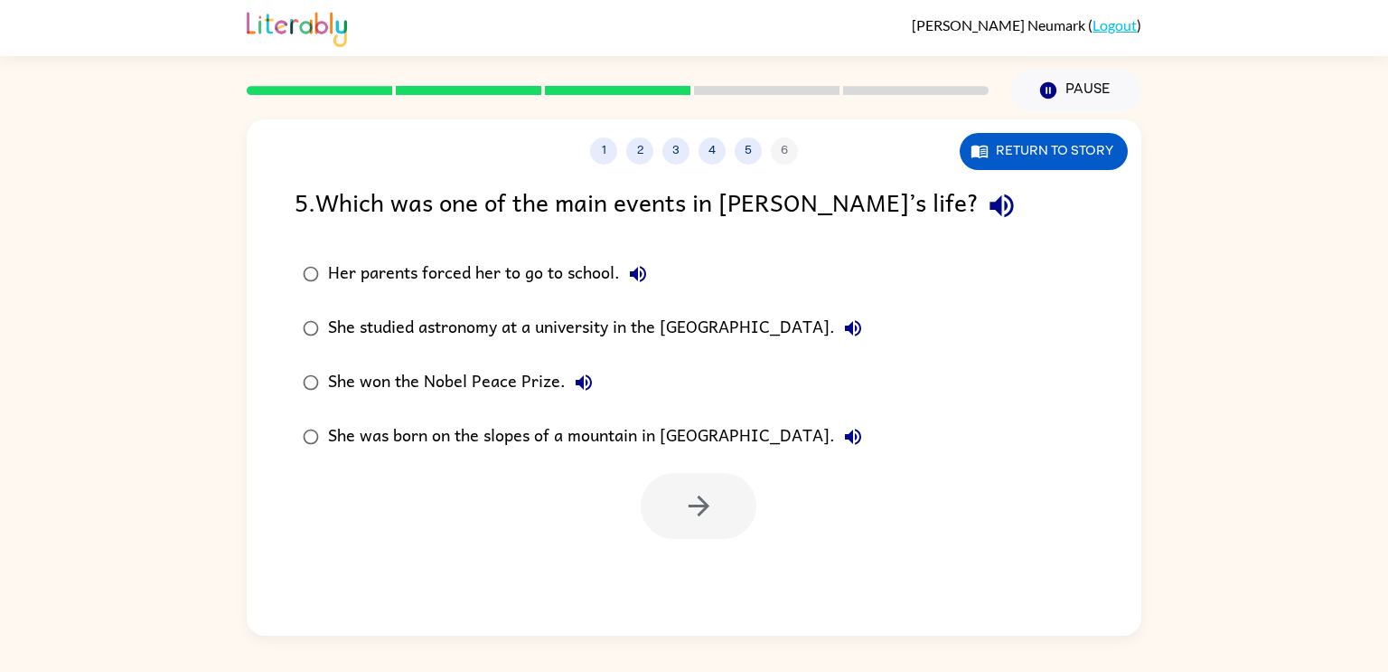
click at [596, 317] on div "She studied astronomy at a university in the [GEOGRAPHIC_DATA]." at bounding box center [599, 328] width 543 height 36
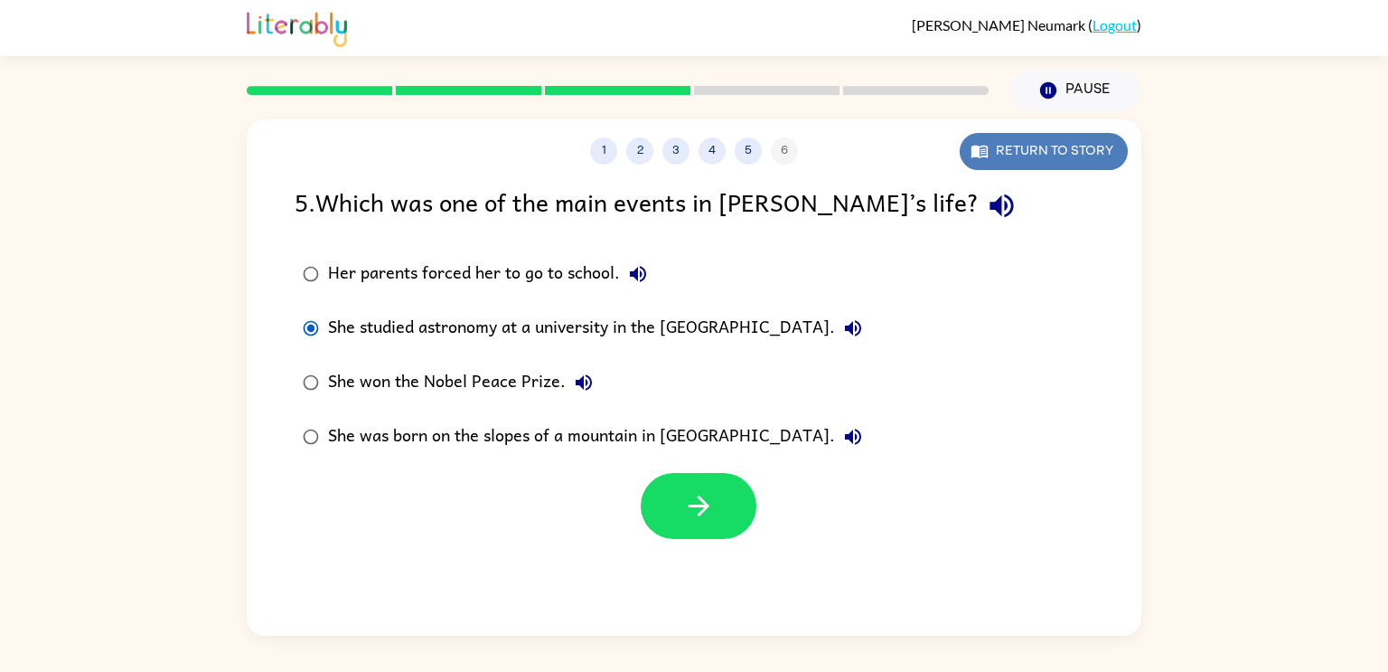
click at [1007, 161] on button "Return to story" at bounding box center [1044, 151] width 168 height 37
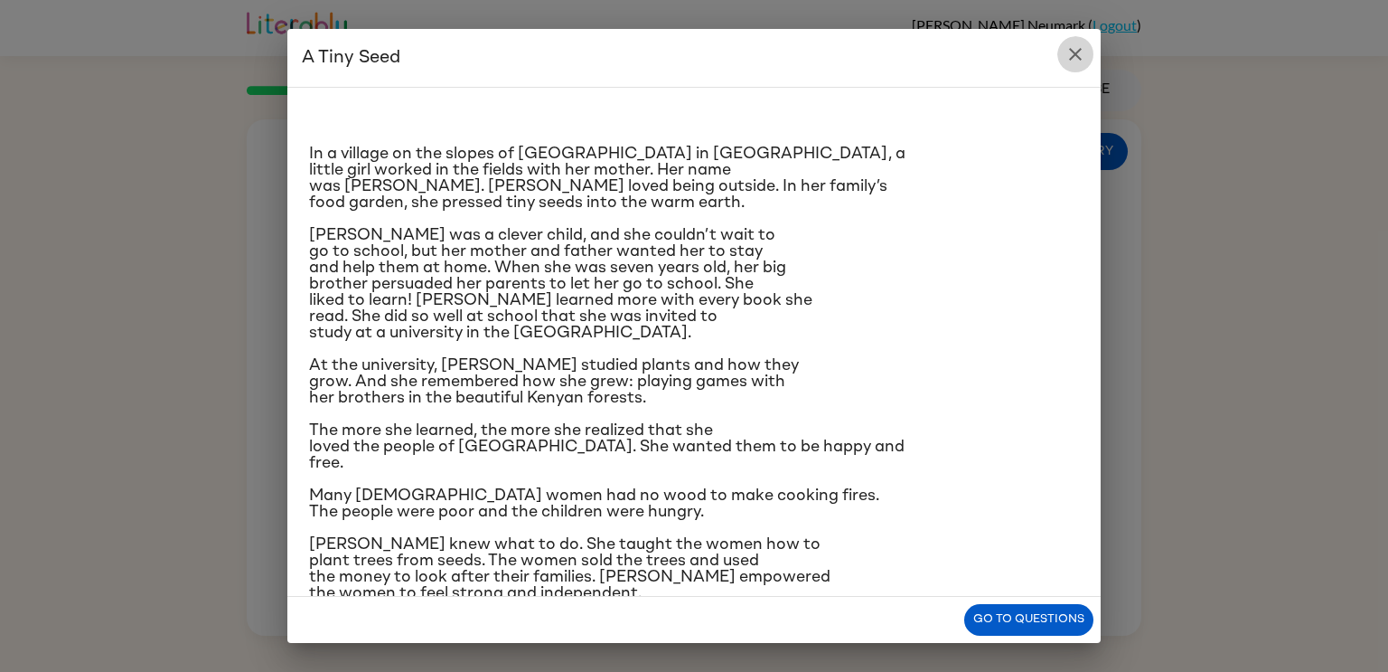
click at [1070, 58] on icon "close" at bounding box center [1075, 54] width 13 height 13
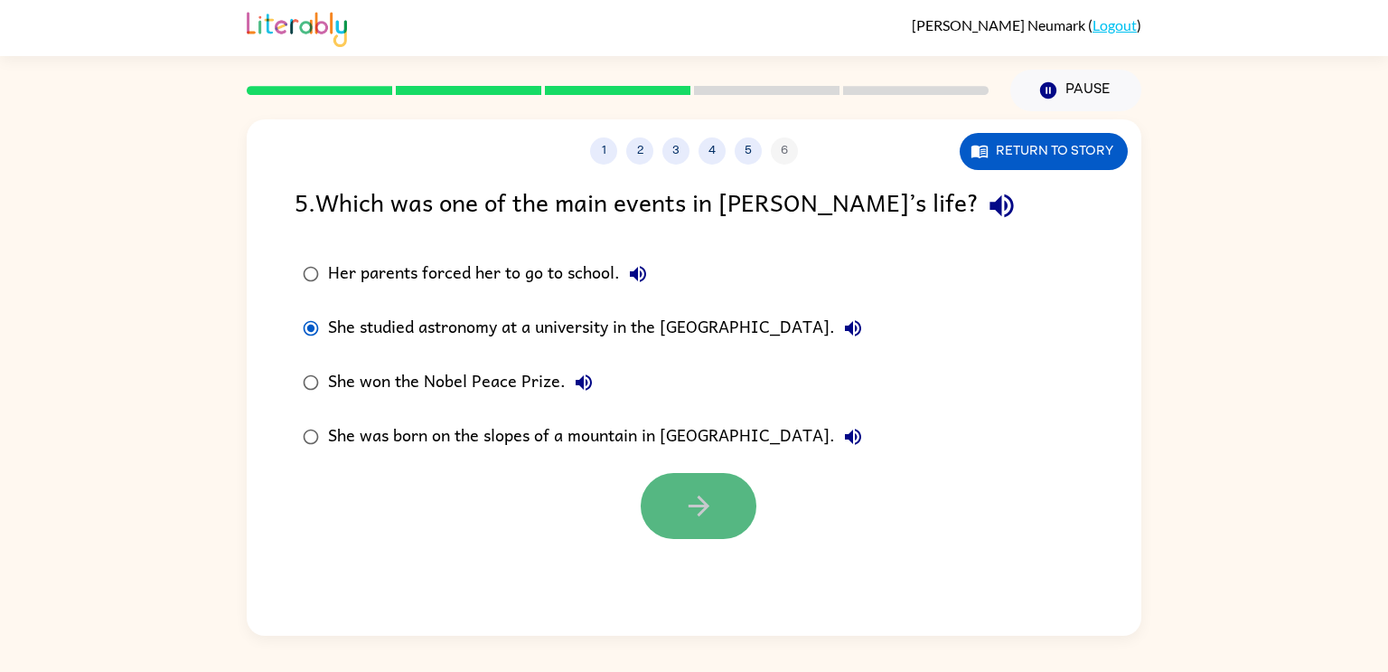
click at [660, 503] on button "button" at bounding box center [699, 506] width 116 height 66
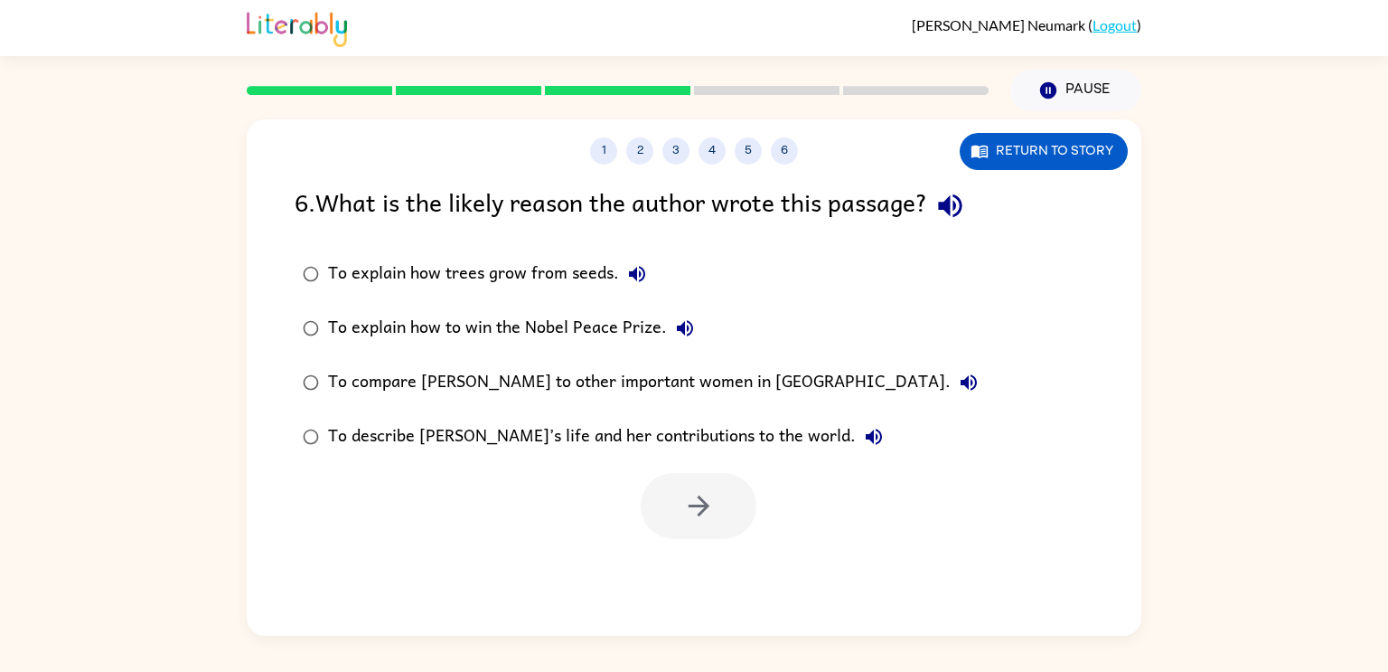
click at [770, 428] on div "To describe [PERSON_NAME]’s life and her contributions to the world." at bounding box center [610, 436] width 564 height 36
click at [642, 545] on div "1 2 3 4 5 6 Return to story 6 . What is the likely reason the author wrote this…" at bounding box center [694, 377] width 895 height 516
click at [717, 501] on button "button" at bounding box center [699, 506] width 116 height 66
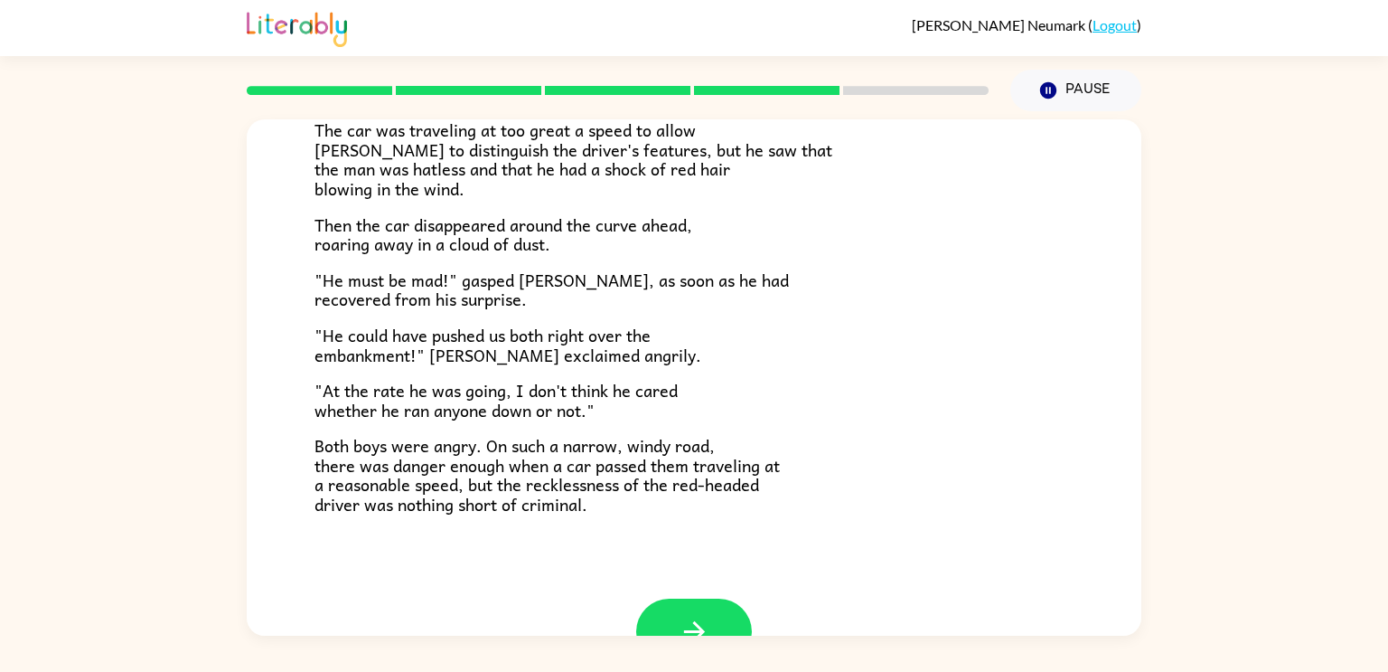
scroll to position [483, 0]
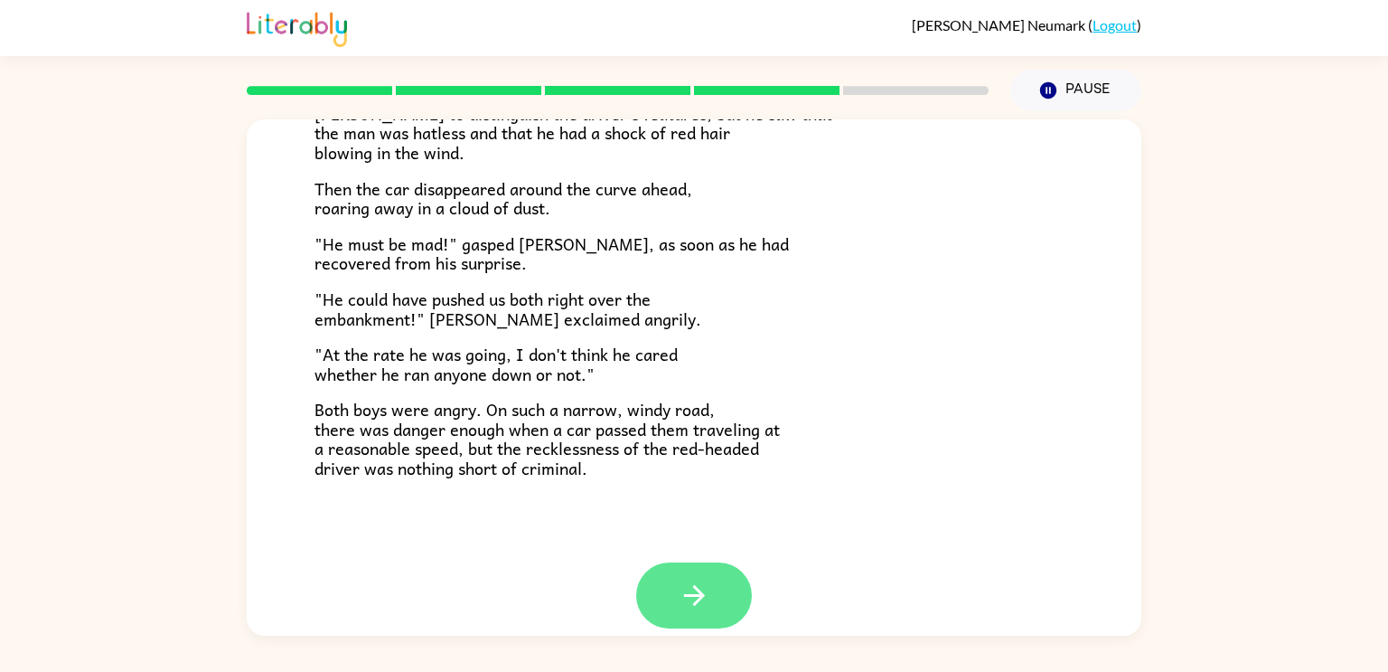
click at [703, 588] on icon "button" at bounding box center [695, 595] width 32 height 32
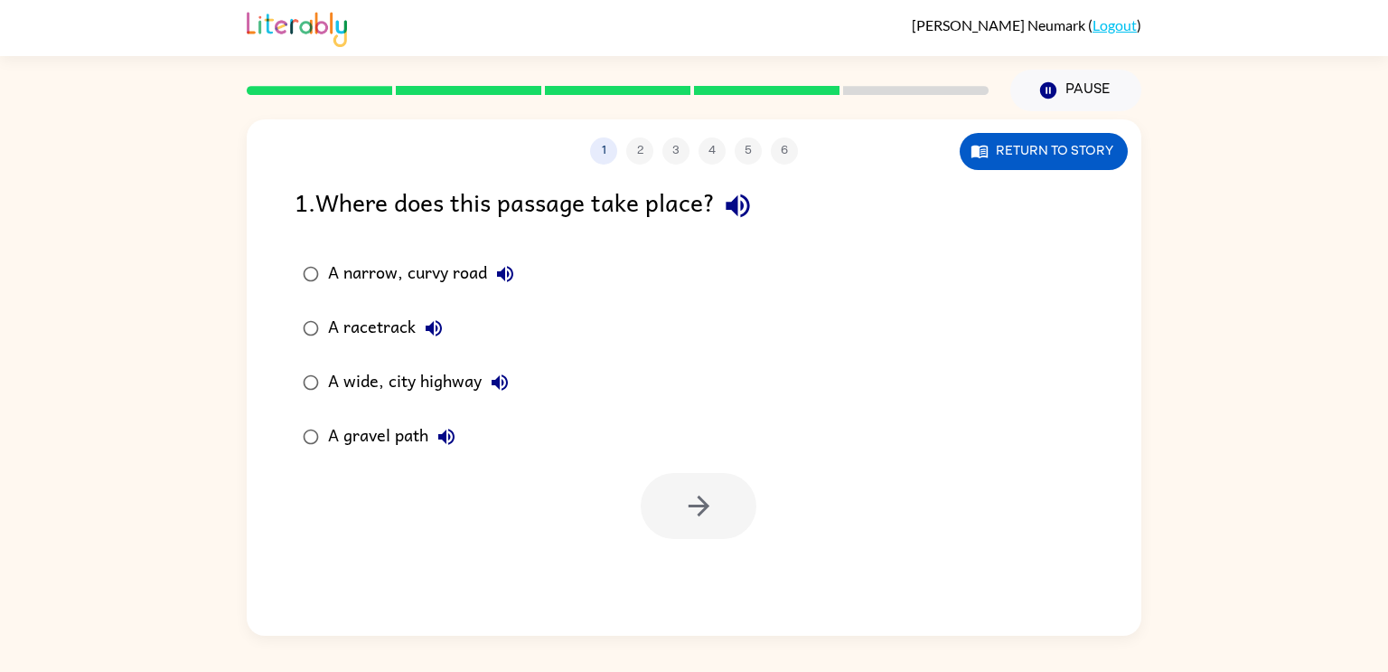
scroll to position [0, 0]
click at [430, 276] on div "A narrow, curvy road" at bounding box center [425, 274] width 195 height 36
click at [723, 497] on button "button" at bounding box center [699, 506] width 116 height 66
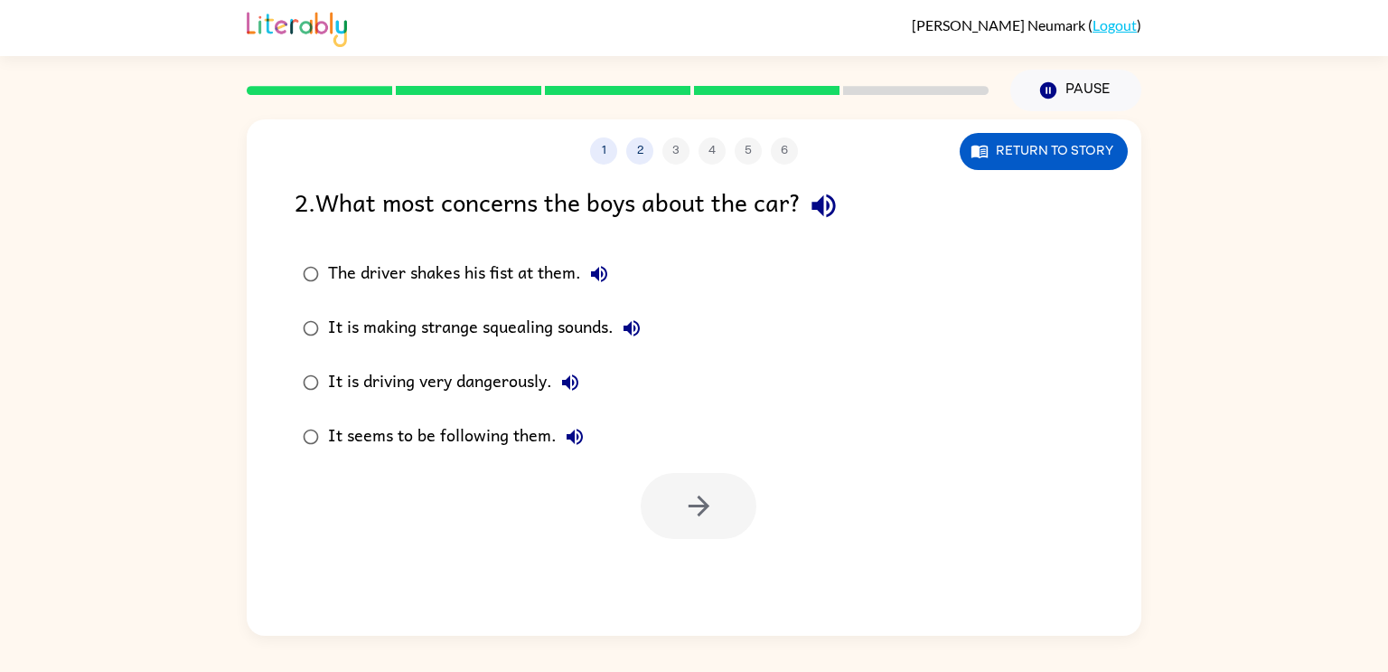
click at [532, 373] on div "It is driving very dangerously." at bounding box center [458, 382] width 260 height 36
click at [688, 497] on icon "button" at bounding box center [699, 506] width 32 height 32
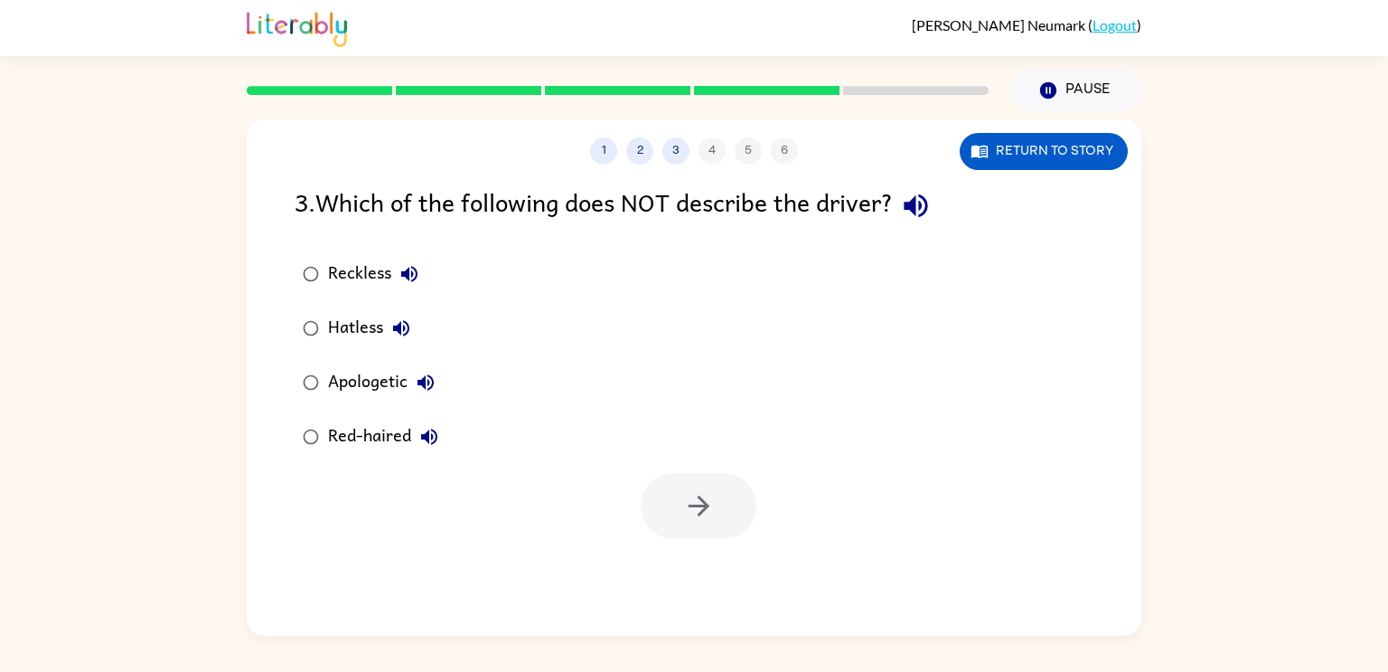
click at [395, 381] on div "Apologetic" at bounding box center [386, 382] width 116 height 36
click at [716, 499] on button "button" at bounding box center [699, 506] width 116 height 66
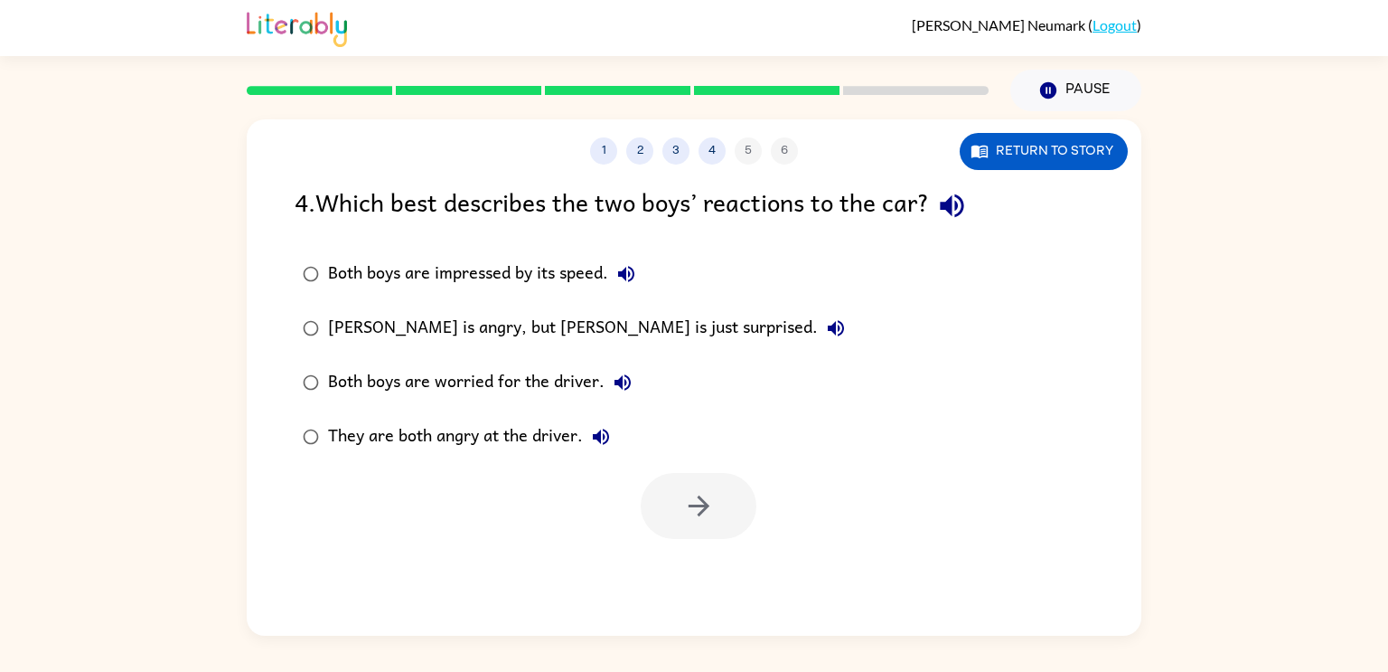
click at [364, 322] on div "[PERSON_NAME] is angry, but [PERSON_NAME] is just surprised." at bounding box center [591, 328] width 526 height 36
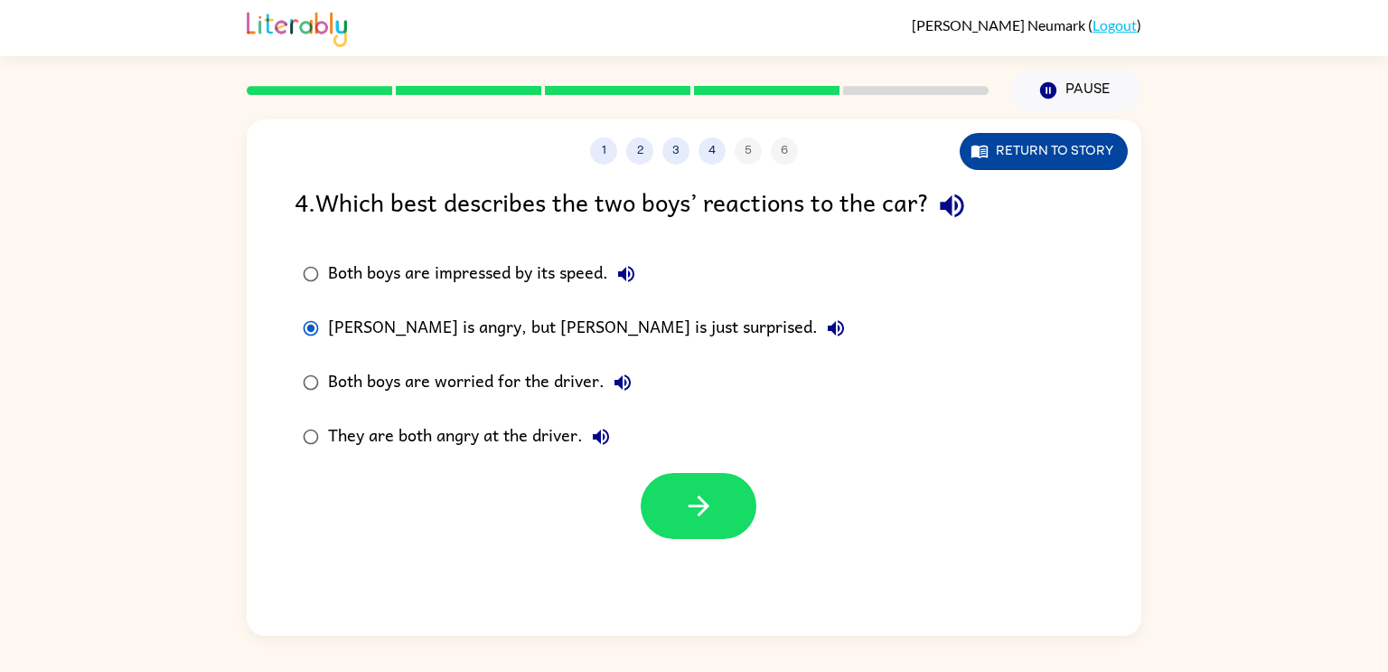
click at [1076, 166] on button "Return to story" at bounding box center [1044, 151] width 168 height 37
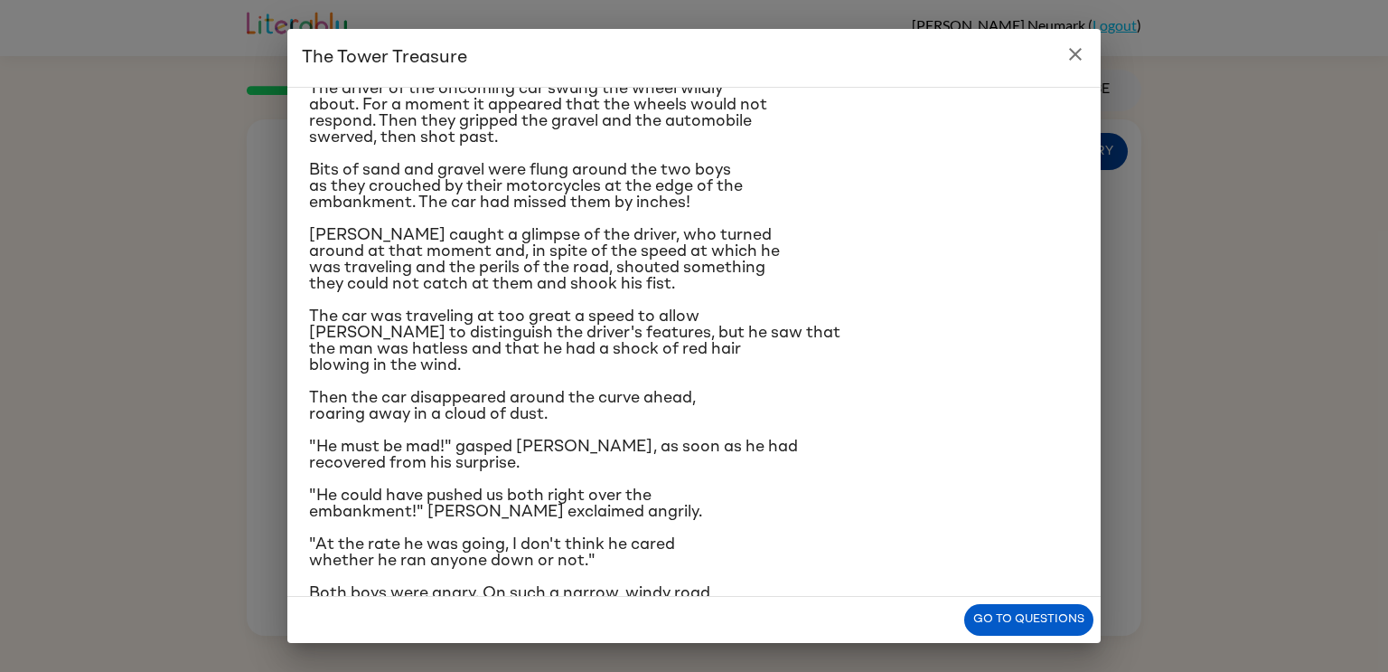
scroll to position [99, 0]
click at [1083, 48] on icon "close" at bounding box center [1076, 54] width 22 height 22
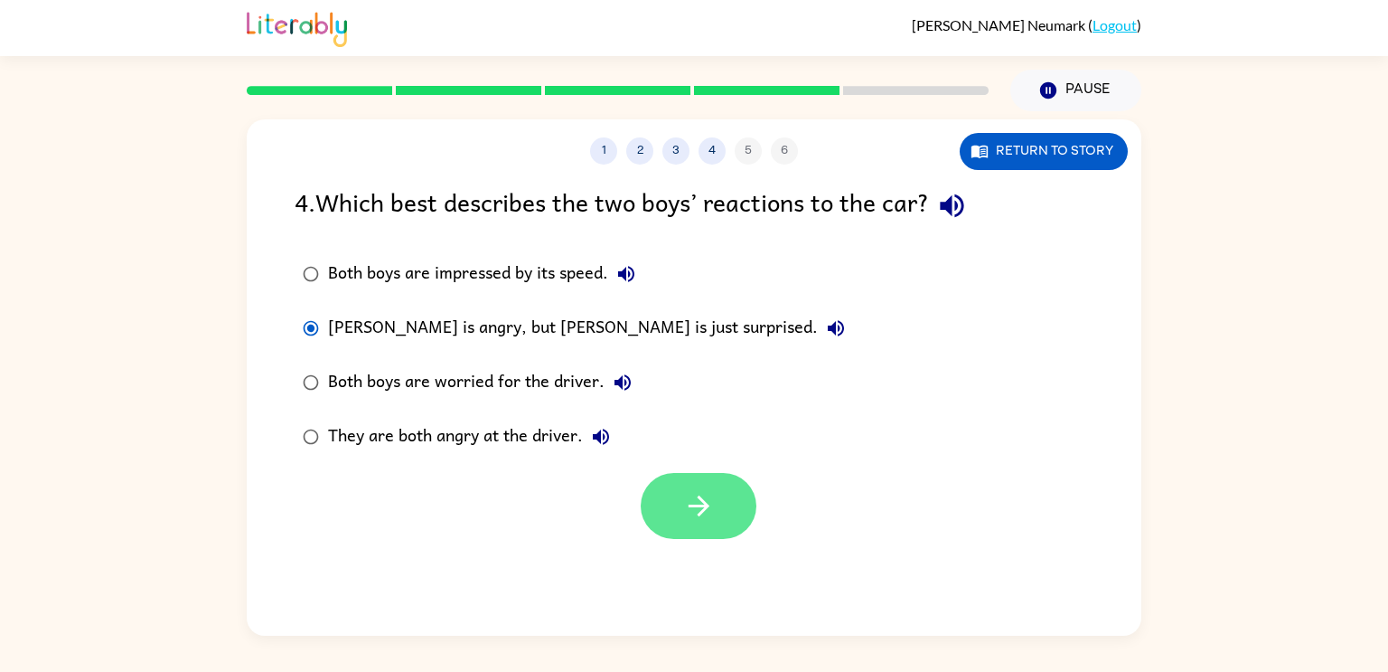
click at [691, 512] on icon "button" at bounding box center [699, 506] width 32 height 32
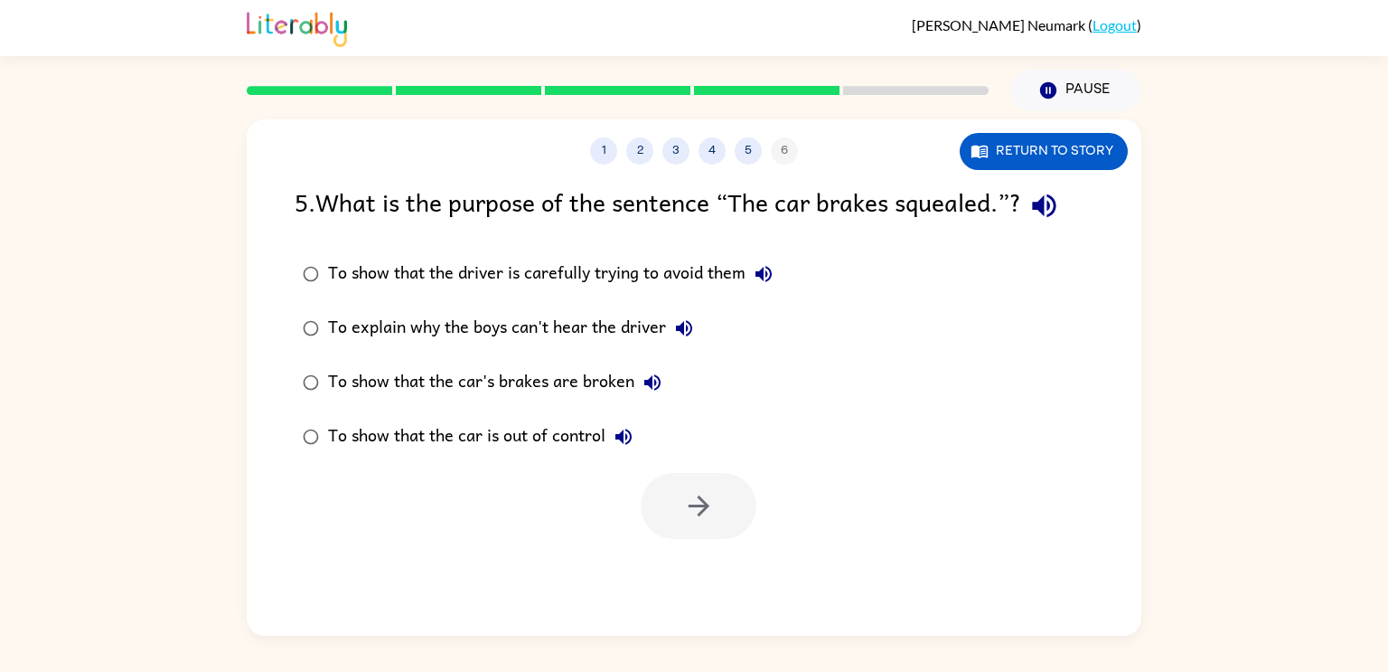
click at [490, 448] on div "To show that the car is out of control" at bounding box center [485, 436] width 314 height 36
click at [726, 508] on button "button" at bounding box center [699, 506] width 116 height 66
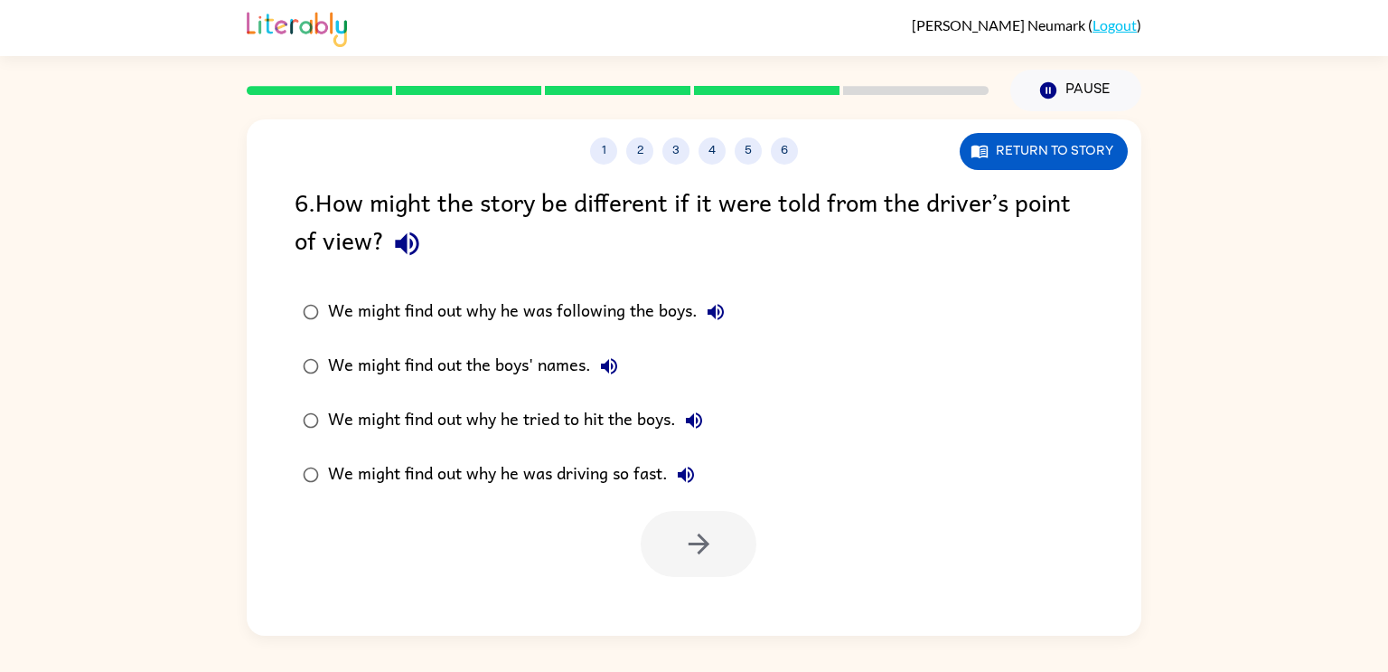
click at [364, 404] on div "We might find out why he tried to hit the boys." at bounding box center [520, 420] width 384 height 36
click at [550, 488] on div "We might find out why he was driving so fast." at bounding box center [516, 474] width 376 height 36
click at [693, 543] on icon "button" at bounding box center [698, 543] width 21 height 21
